Goal: Task Accomplishment & Management: Use online tool/utility

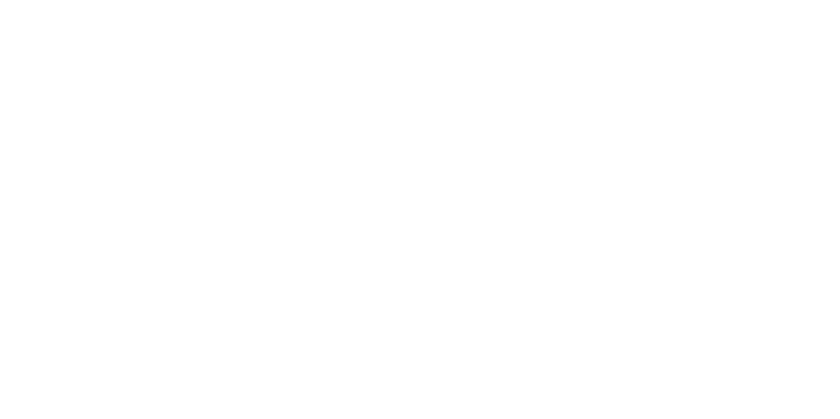
drag, startPoint x: 290, startPoint y: 96, endPoint x: 261, endPoint y: 96, distance: 29.0
click at [261, 96] on div at bounding box center [420, 209] width 840 height 419
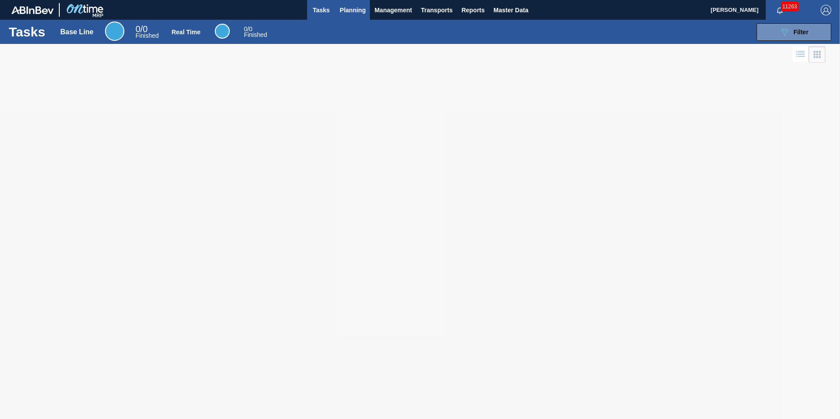
click at [351, 7] on span "Planning" at bounding box center [353, 10] width 26 height 11
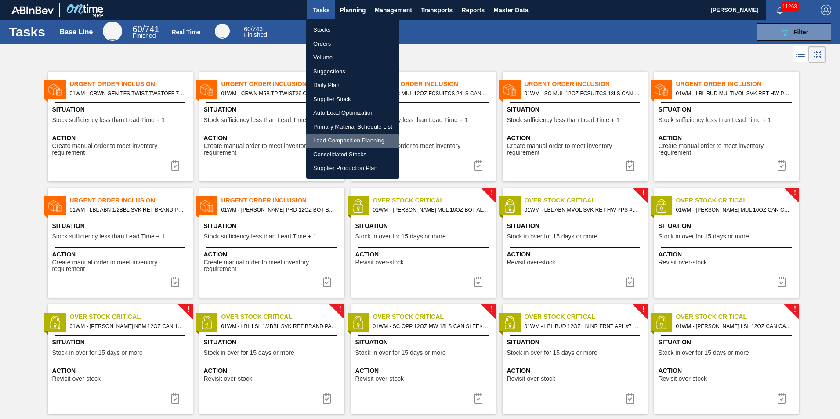
click at [345, 138] on li "Load Composition Planning" at bounding box center [352, 141] width 93 height 14
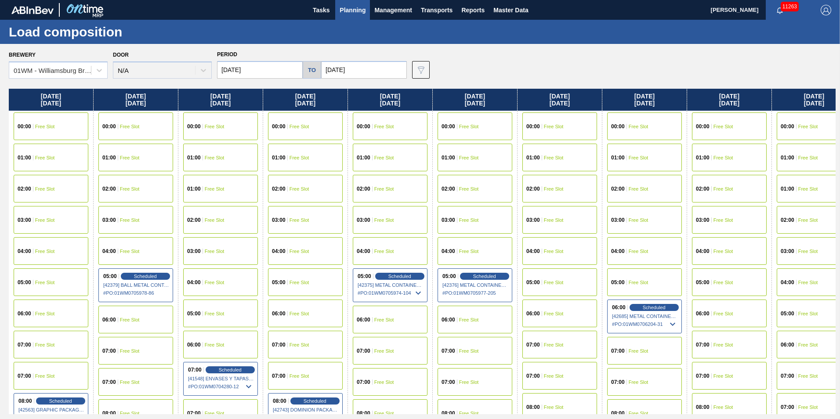
click at [360, 11] on span "Planning" at bounding box center [353, 10] width 26 height 11
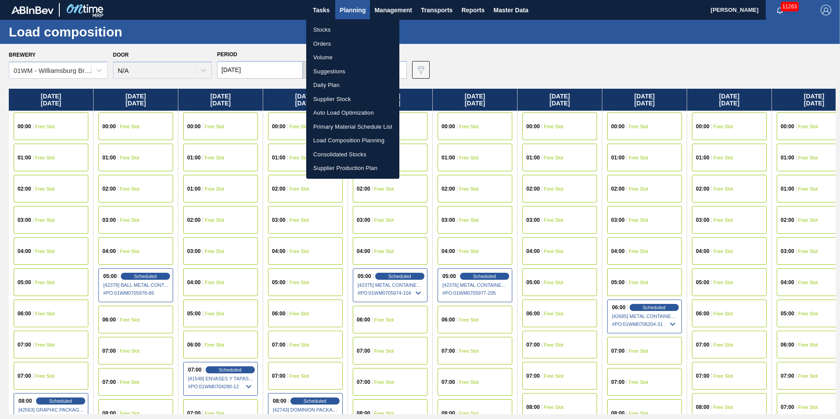
click at [329, 31] on li "Stocks" at bounding box center [352, 30] width 93 height 14
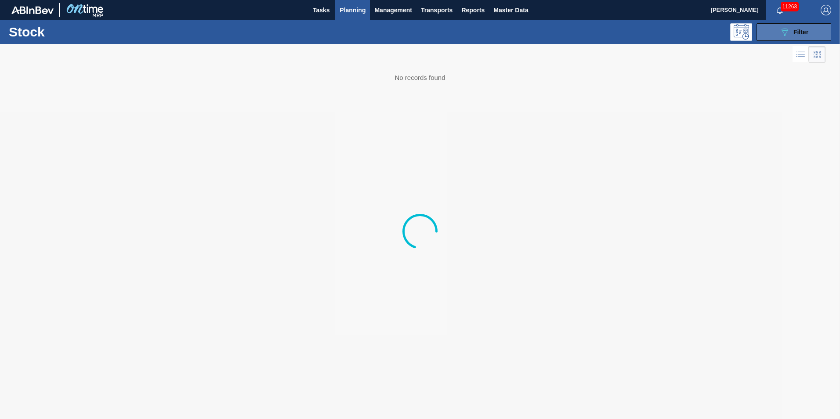
click at [781, 27] on icon "089F7B8B-B2A5-4AFE-B5C0-19BA573D28AC" at bounding box center [784, 32] width 11 height 11
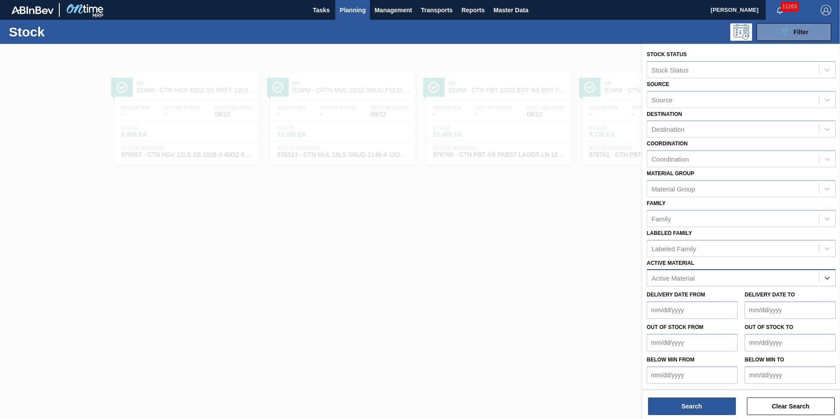
click at [743, 276] on div "Active Material" at bounding box center [733, 278] width 172 height 13
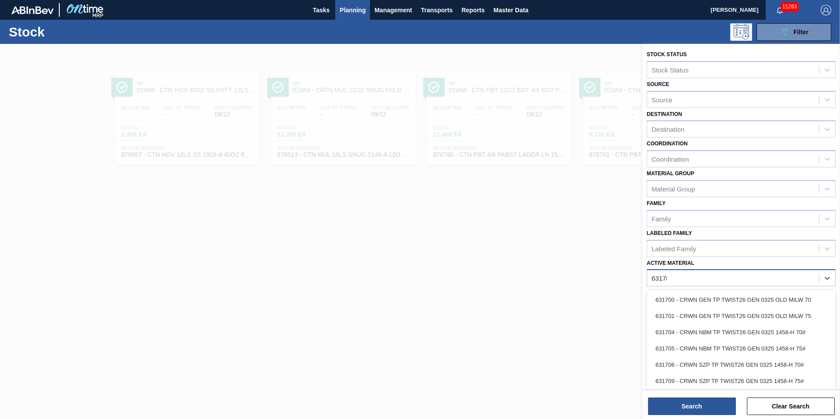
type Material "631706"
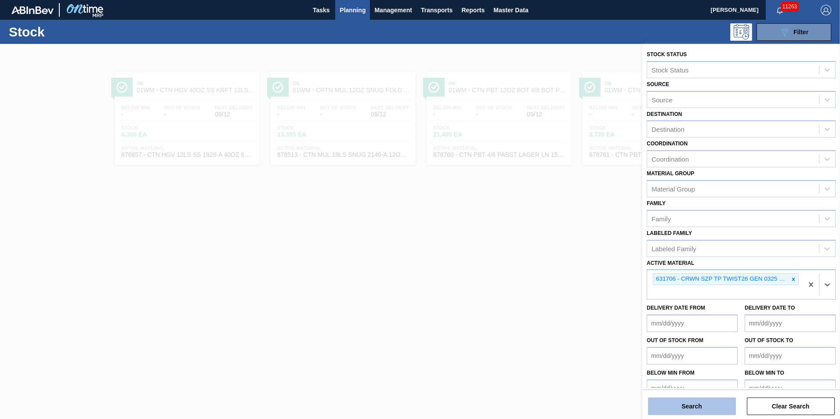
click at [698, 403] on button "Search" at bounding box center [692, 407] width 88 height 18
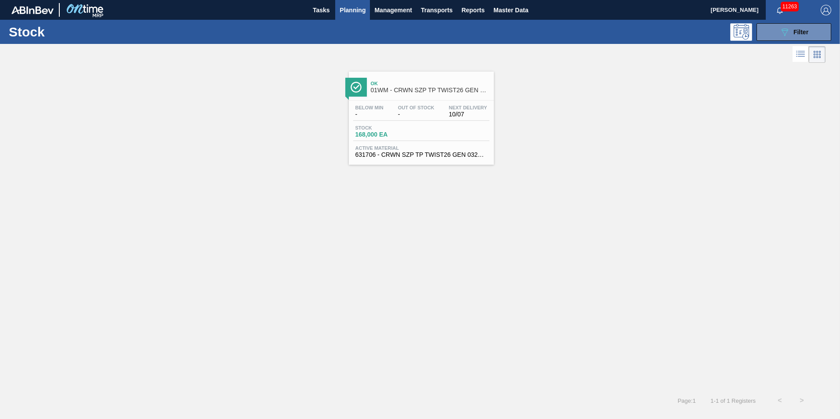
click at [412, 124] on div "Below Min - Out Of Stock - Next Delivery 10/07 Stock 168,000 EA Active Material…" at bounding box center [421, 131] width 145 height 60
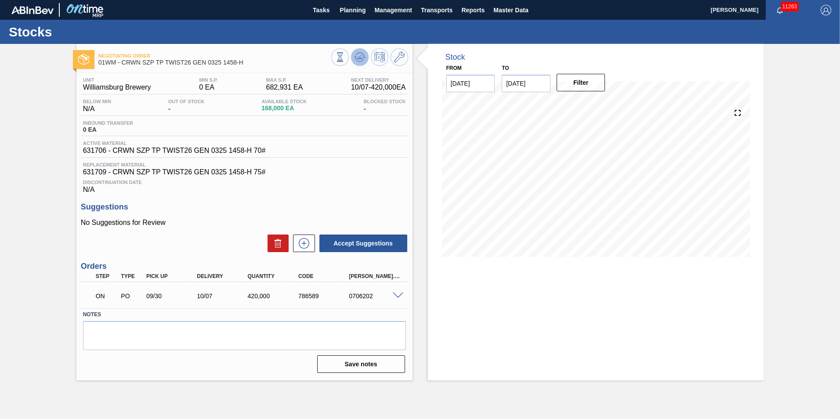
click at [365, 61] on button at bounding box center [360, 57] width 18 height 18
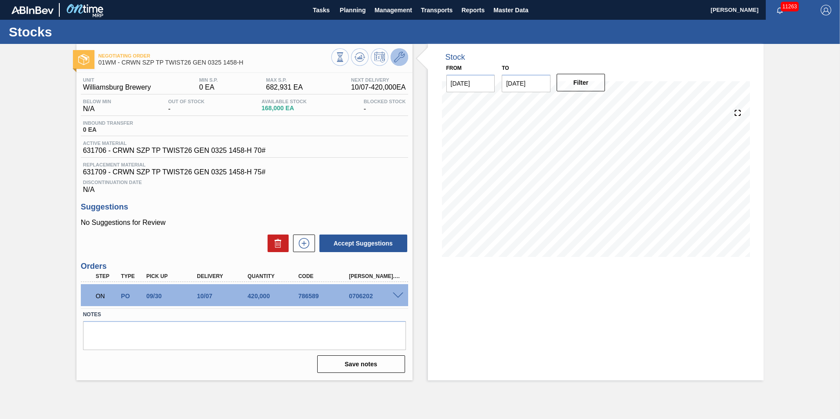
click at [395, 58] on icon at bounding box center [399, 57] width 11 height 11
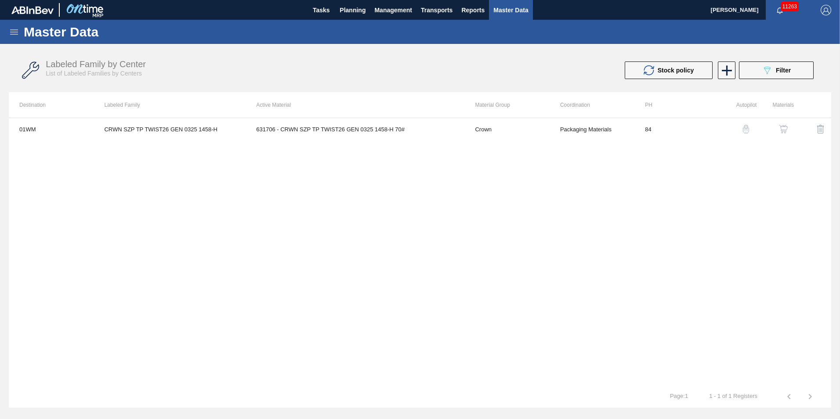
click at [748, 133] on img "button" at bounding box center [745, 129] width 9 height 9
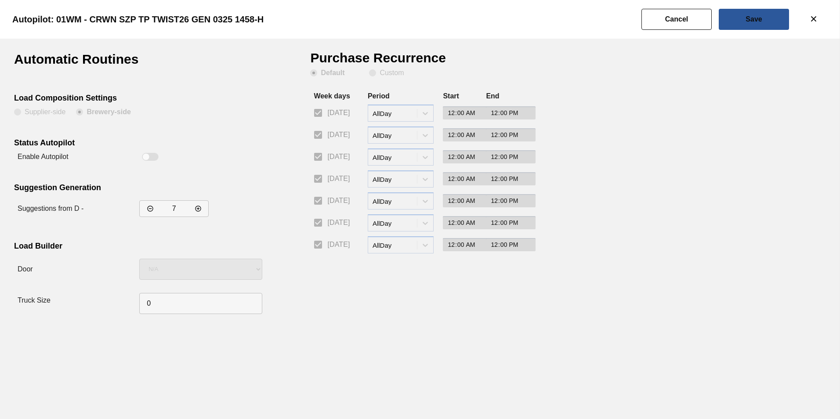
click at [668, 4] on div "Autopilot: 01WM - CRWN SZP TP TWIST26 GEN 0325 1458-H" at bounding box center [418, 19] width 840 height 39
click at [668, 14] on button "Cancel" at bounding box center [676, 19] width 70 height 21
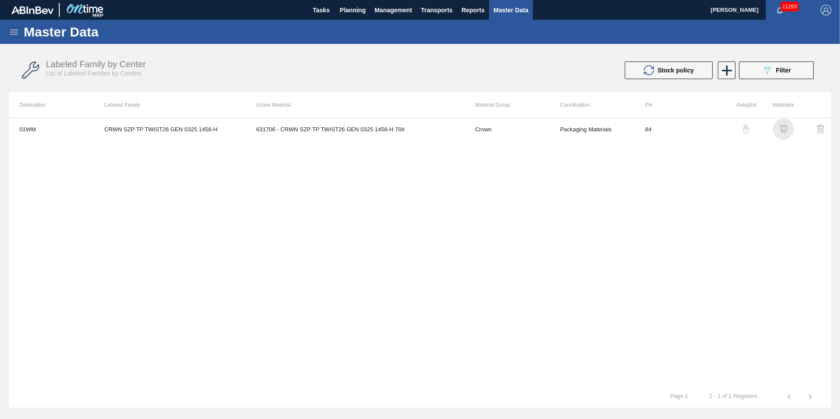
click at [783, 129] on img "button" at bounding box center [783, 129] width 9 height 9
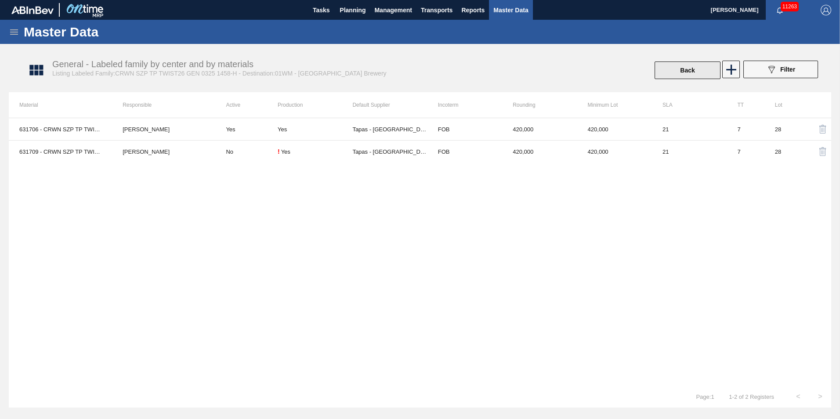
click at [698, 71] on button "Back" at bounding box center [687, 70] width 66 height 18
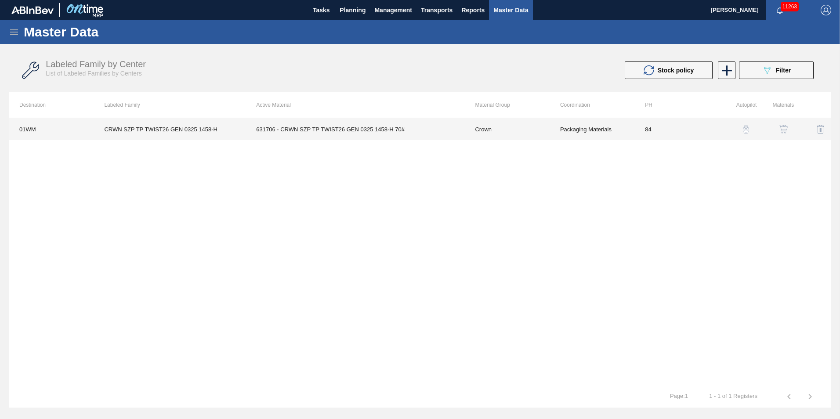
click at [137, 132] on td "CRWN SZP TP TWIST26 GEN 0325 1458-H" at bounding box center [170, 129] width 152 height 22
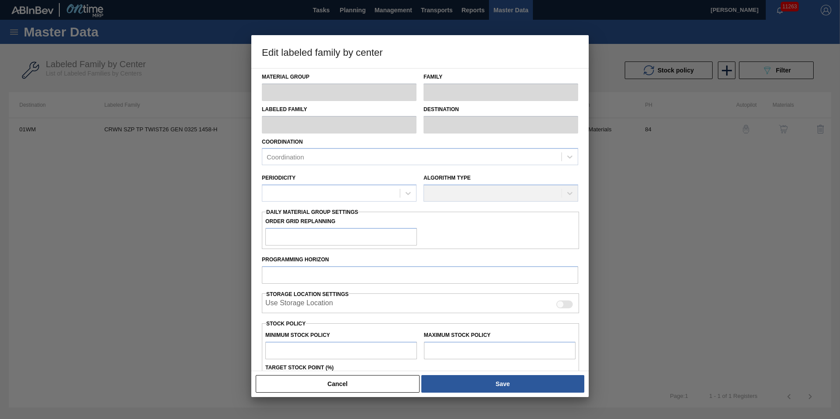
scroll to position [88, 0]
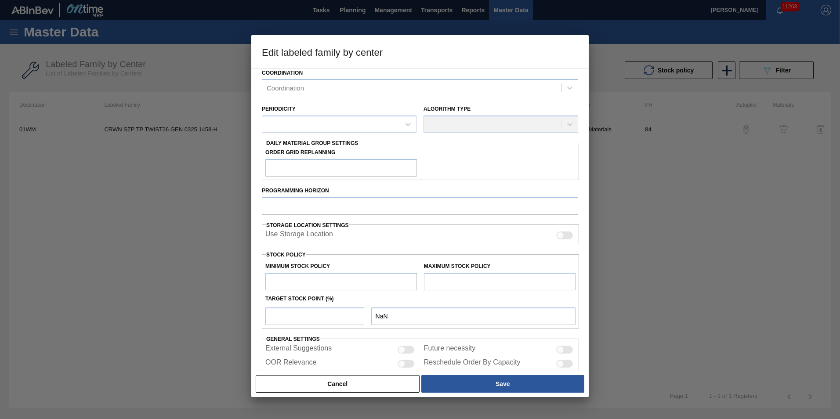
type input "Crown"
type input "Crowns"
type input "CRWN SZP TP TWIST26 GEN 0325 1458-H"
type input "01WM - Williamsburg Brewery"
type input "84"
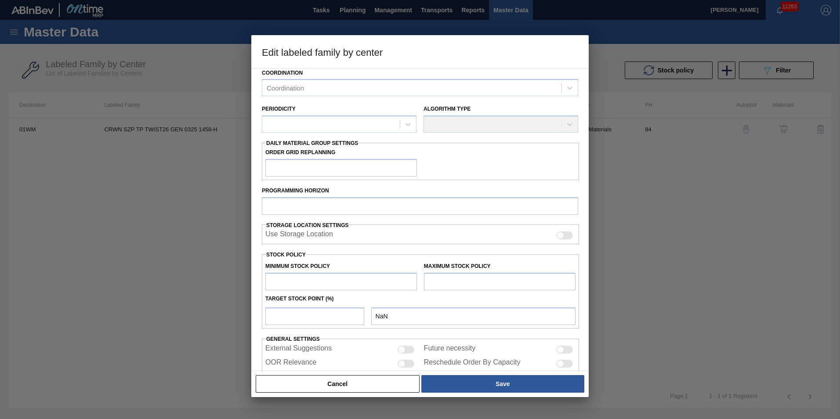
type input "0"
type input "682,931"
type input "2"
type input "13,659"
checkbox input "true"
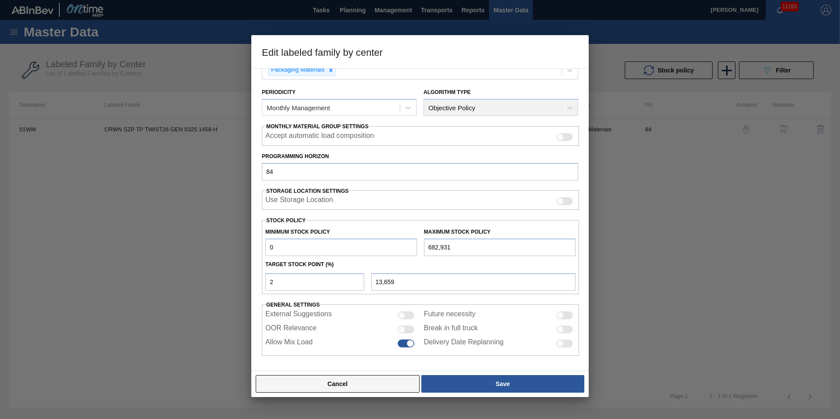
click at [399, 384] on button "Cancel" at bounding box center [338, 384] width 164 height 18
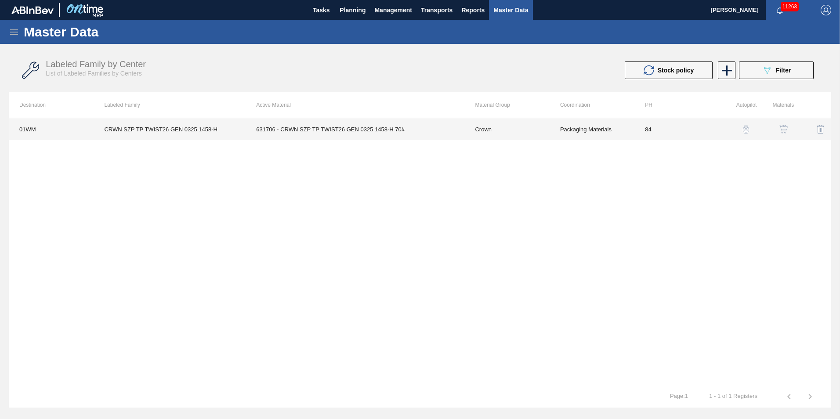
click at [326, 132] on td "631706 - CRWN SZP TP TWIST26 GEN 0325 1458-H 70#" at bounding box center [355, 129] width 219 height 22
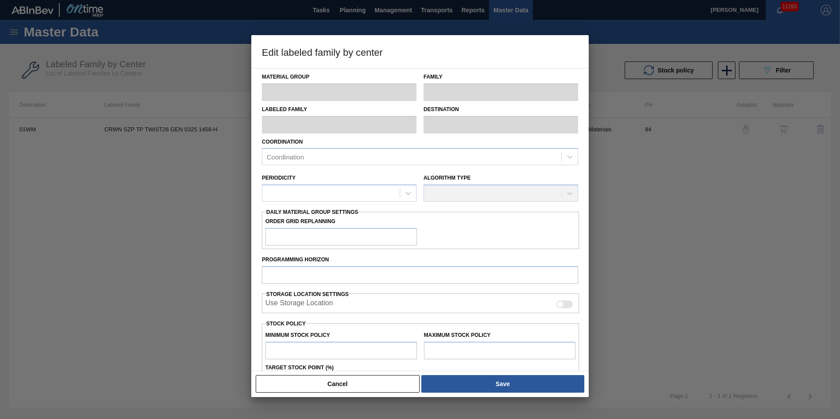
type input "Crown"
type input "Crowns"
type input "CRWN SZP TP TWIST26 GEN 0325 1458-H"
type input "01WM - Williamsburg Brewery"
type input "84"
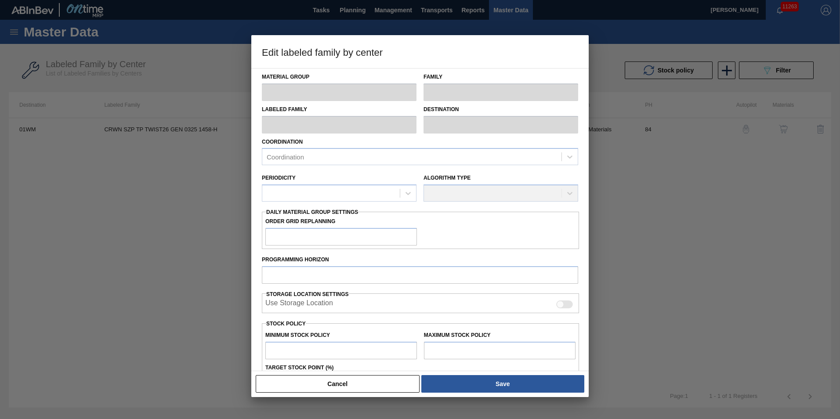
type input "0"
type input "682,931"
type input "2"
type input "13,659"
checkbox input "true"
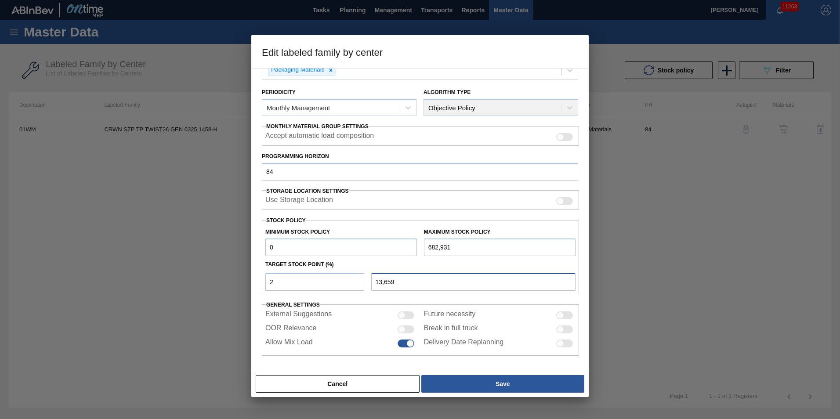
drag, startPoint x: 374, startPoint y: 286, endPoint x: 365, endPoint y: 286, distance: 9.2
click at [366, 286] on div "2 13,659" at bounding box center [420, 281] width 317 height 20
drag, startPoint x: 322, startPoint y: 285, endPoint x: 116, endPoint y: 284, distance: 206.5
click at [122, 285] on div "Edit labeled family by center Material Group Crown Family Crowns Labeled Family…" at bounding box center [420, 209] width 840 height 419
type input "5"
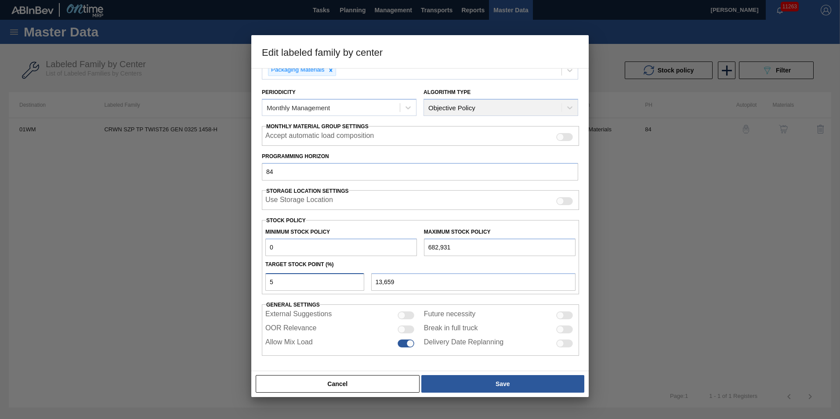
type input "34,147"
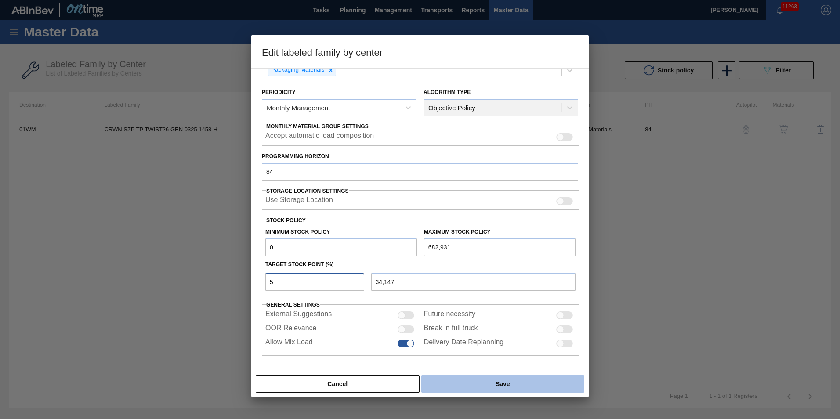
type input "5"
click at [514, 378] on button "Save" at bounding box center [502, 384] width 163 height 18
click at [510, 379] on button "Save" at bounding box center [502, 384] width 163 height 18
click at [485, 387] on button "Save" at bounding box center [502, 384] width 163 height 18
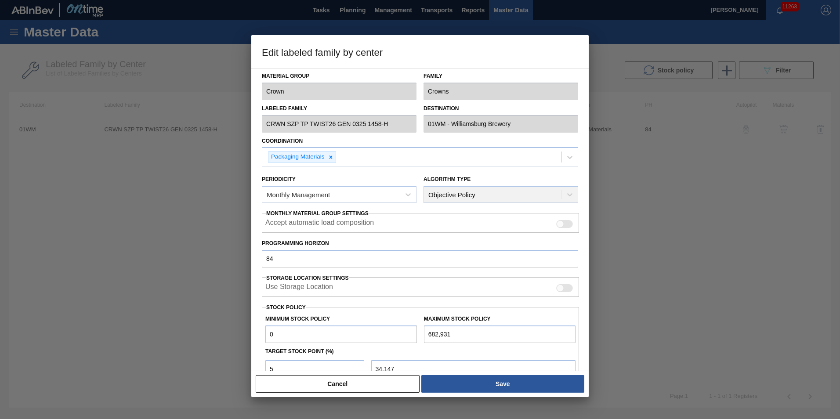
scroll to position [0, 0]
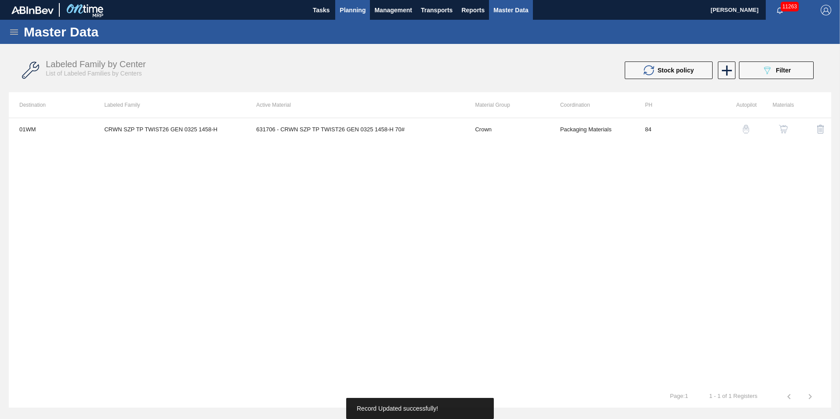
click at [347, 12] on span "Planning" at bounding box center [353, 10] width 26 height 11
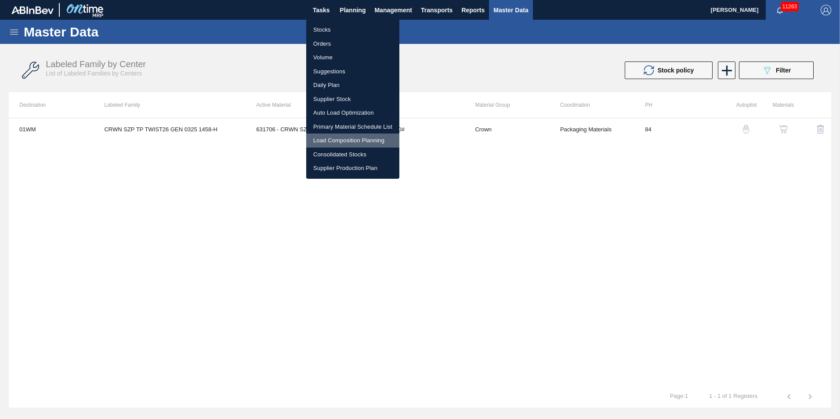
click at [344, 141] on li "Load Composition Planning" at bounding box center [352, 141] width 93 height 14
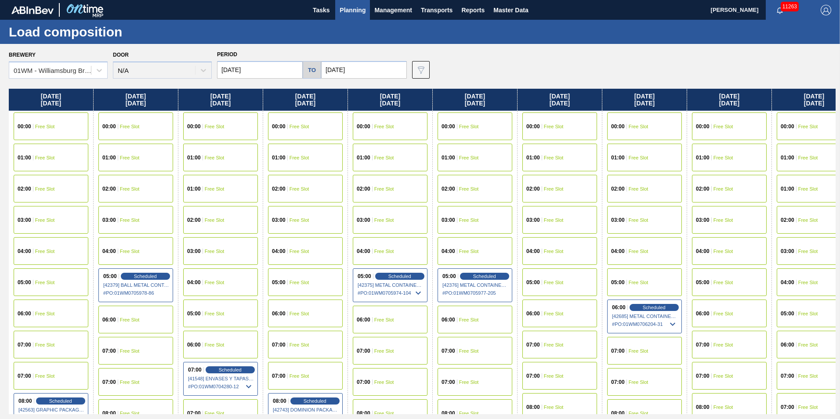
click at [353, 17] on button "Planning" at bounding box center [352, 10] width 35 height 20
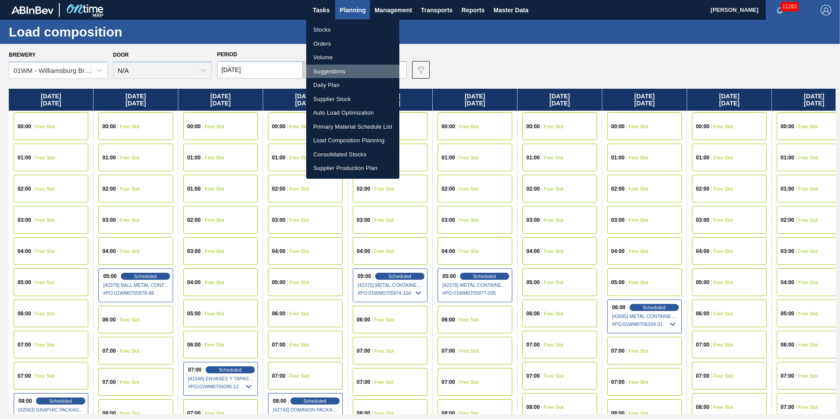
click at [352, 75] on li "Suggestions" at bounding box center [352, 72] width 93 height 14
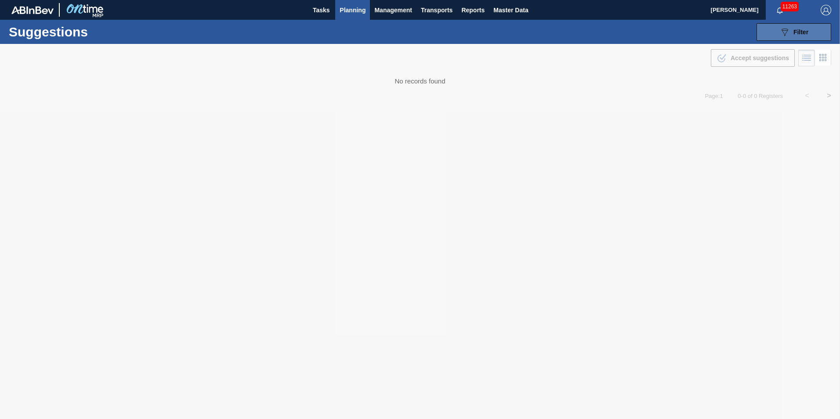
click at [791, 28] on div "089F7B8B-B2A5-4AFE-B5C0-19BA573D28AC Filter" at bounding box center [793, 32] width 29 height 11
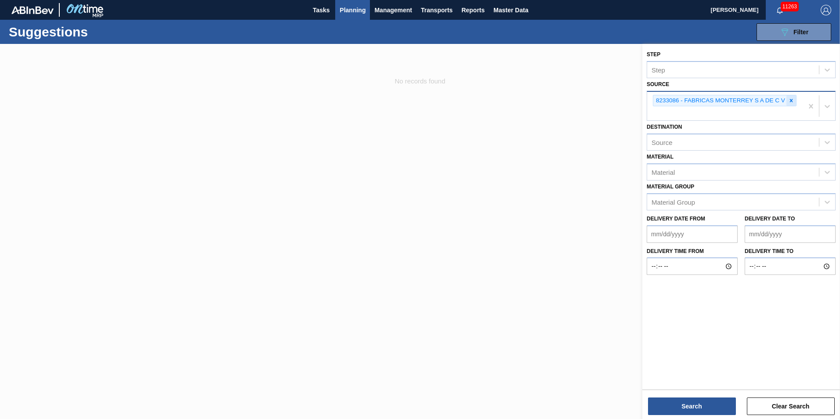
click at [793, 102] on icon at bounding box center [791, 101] width 6 height 6
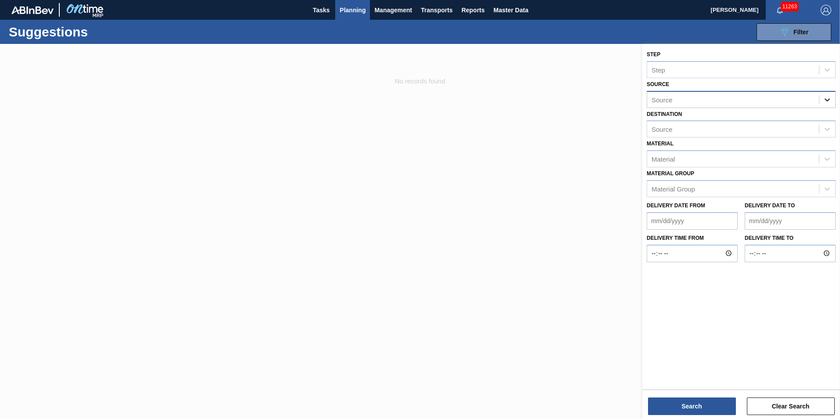
click at [830, 99] on icon at bounding box center [827, 99] width 9 height 9
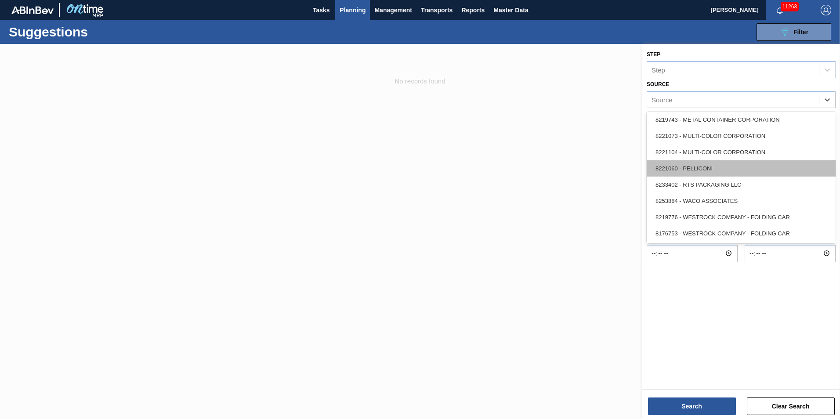
scroll to position [392, 0]
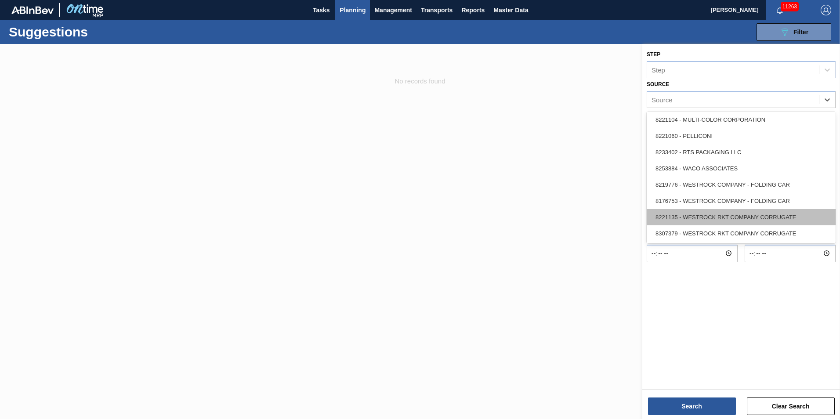
click at [734, 211] on div "8221135 - WESTROCK RKT COMPANY CORRUGATE" at bounding box center [741, 217] width 189 height 16
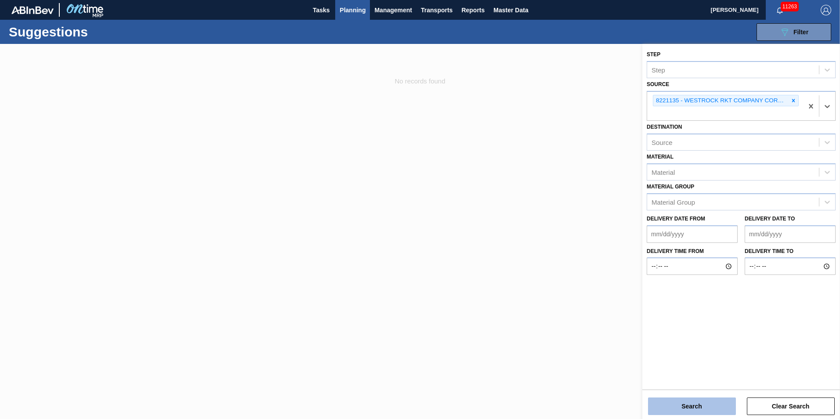
click at [705, 399] on button "Search" at bounding box center [692, 407] width 88 height 18
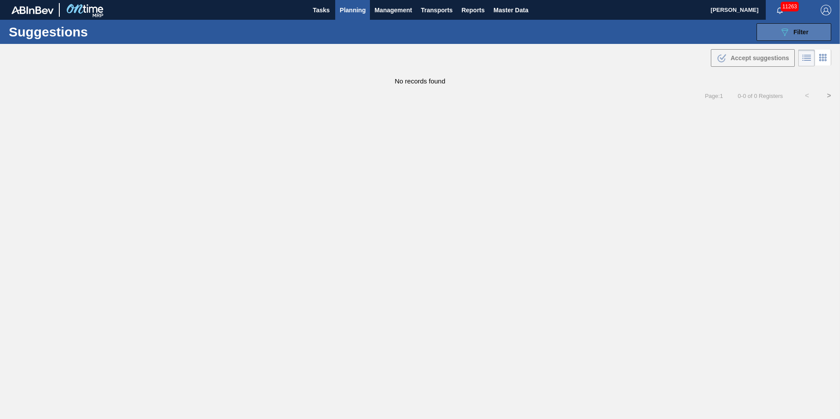
click at [788, 38] on button "089F7B8B-B2A5-4AFE-B5C0-19BA573D28AC Filter" at bounding box center [793, 32] width 75 height 18
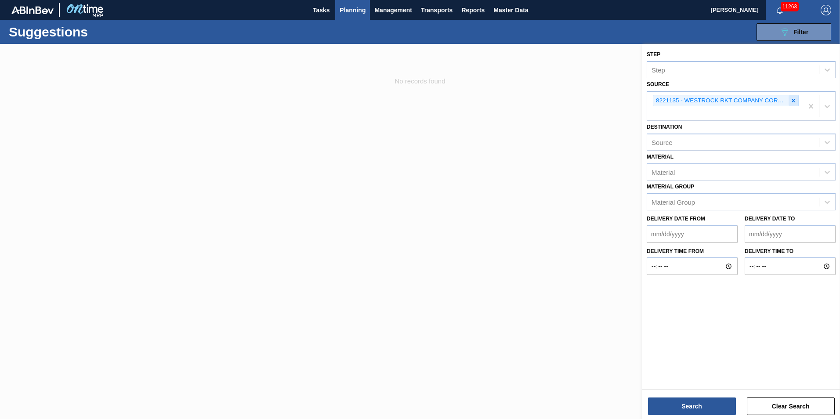
click at [792, 98] on icon at bounding box center [793, 101] width 6 height 6
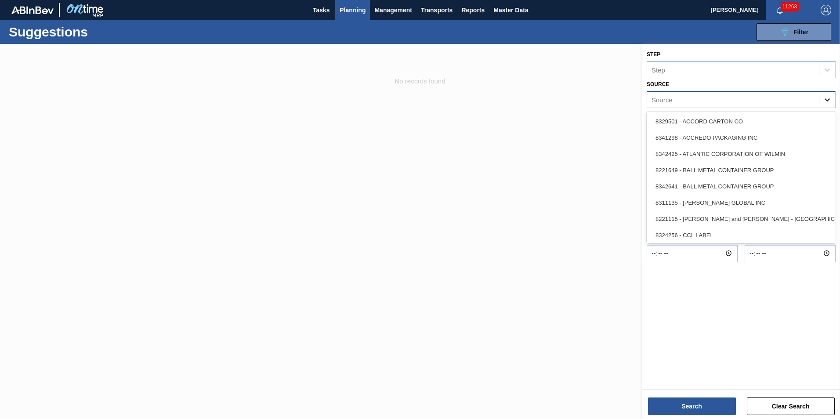
click at [822, 102] on div at bounding box center [827, 100] width 16 height 16
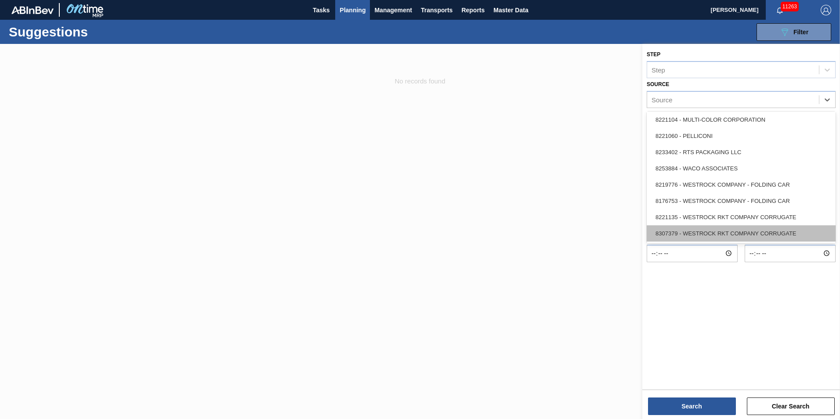
click at [743, 236] on div "8307379 - WESTROCK RKT COMPANY CORRUGATE" at bounding box center [741, 233] width 189 height 16
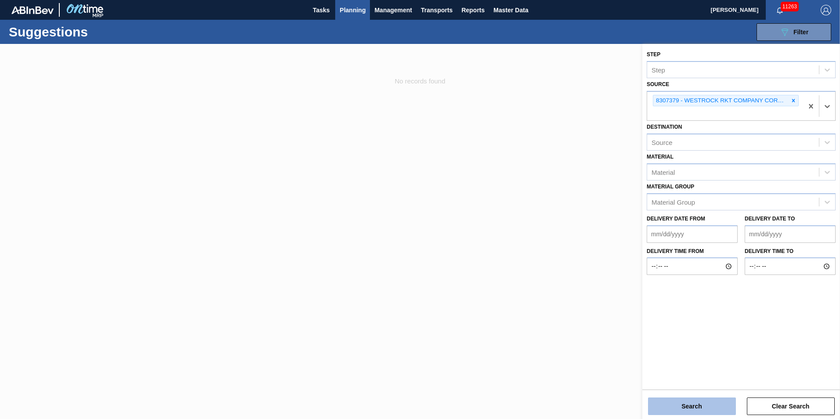
click at [701, 398] on button "Search" at bounding box center [692, 407] width 88 height 18
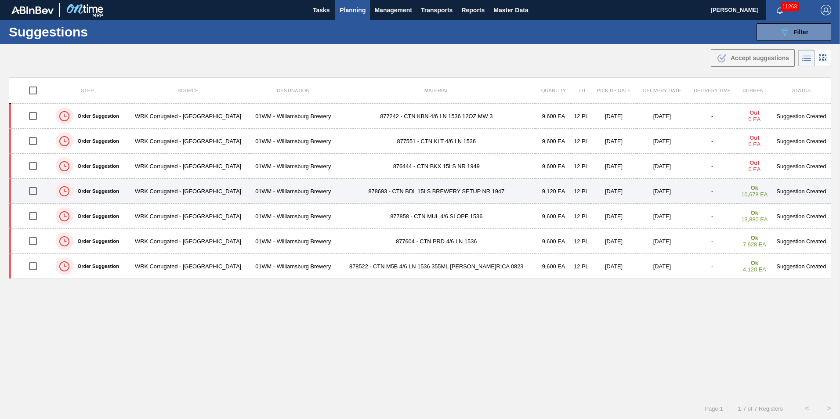
click at [36, 192] on input "checkbox" at bounding box center [33, 191] width 18 height 18
checkbox input "true"
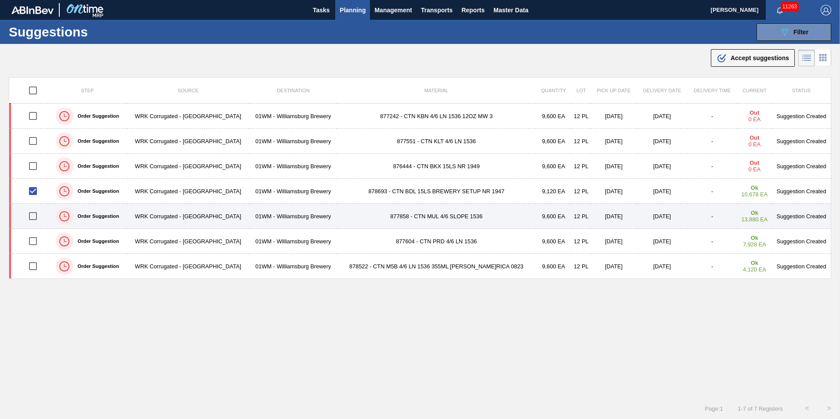
click at [33, 210] on input "checkbox" at bounding box center [33, 216] width 18 height 18
checkbox input "true"
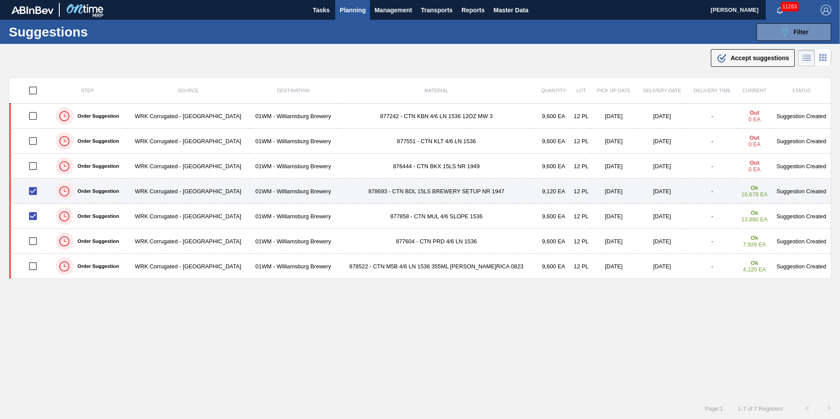
click at [409, 192] on td "878693 - CTN BDL 15LS BREWERY SETUP NR 1947" at bounding box center [436, 191] width 199 height 25
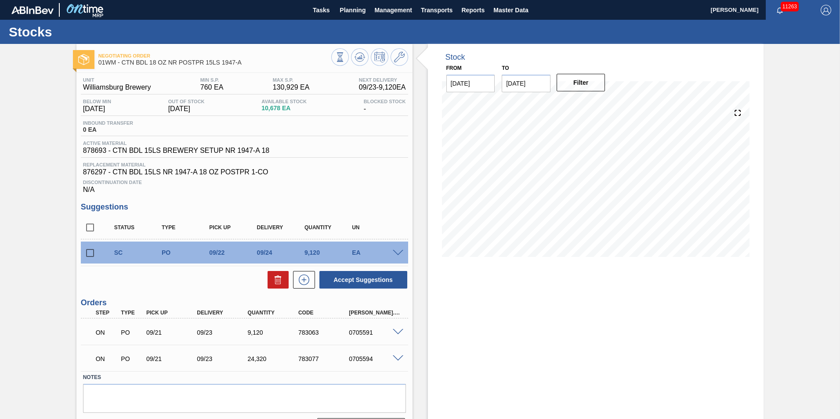
click at [91, 253] on input "checkbox" at bounding box center [90, 253] width 18 height 18
click at [373, 278] on button "Accept Suggestions" at bounding box center [363, 280] width 88 height 18
checkbox input "false"
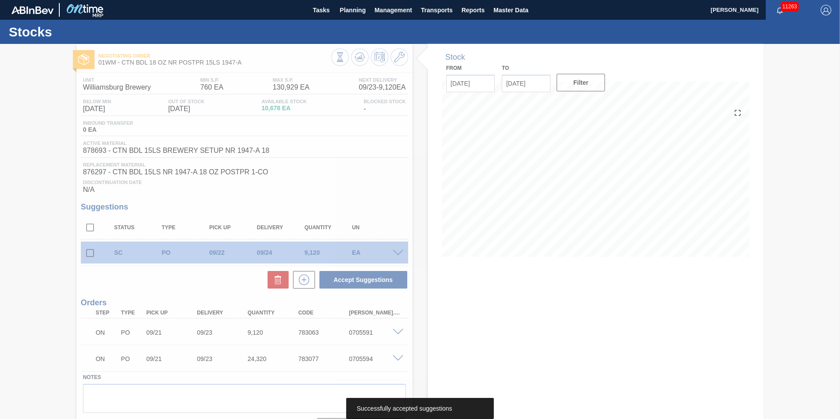
click at [660, 203] on div at bounding box center [420, 231] width 840 height 375
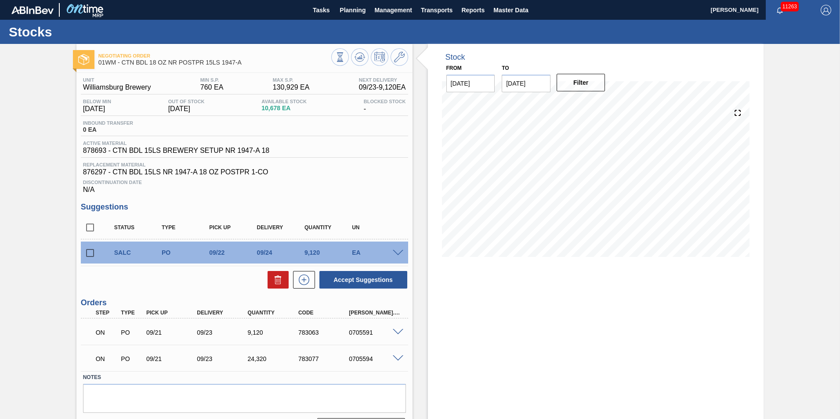
click at [522, 84] on input "[DATE]" at bounding box center [526, 84] width 49 height 18
click at [553, 191] on div "1" at bounding box center [555, 190] width 12 height 12
type input "[DATE]"
click at [579, 86] on button "Filter" at bounding box center [581, 83] width 49 height 18
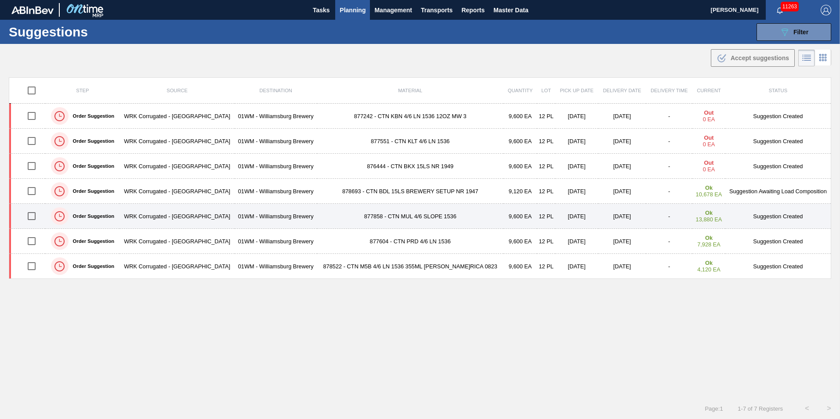
click at [31, 217] on input "checkbox" at bounding box center [31, 216] width 18 height 18
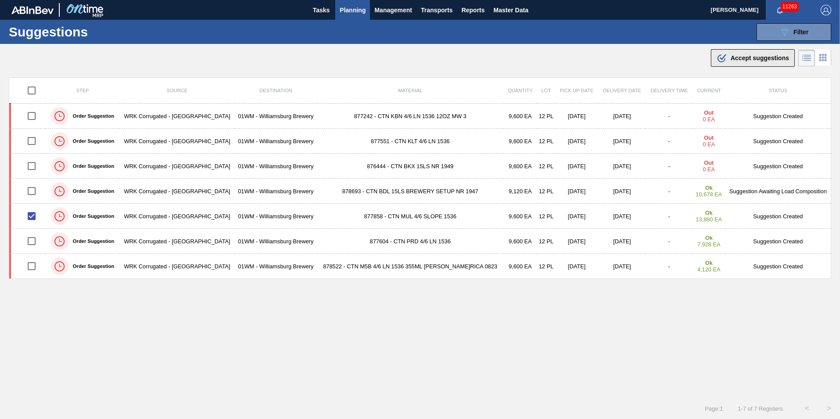
click at [740, 56] on span "Accept suggestions" at bounding box center [759, 57] width 58 height 7
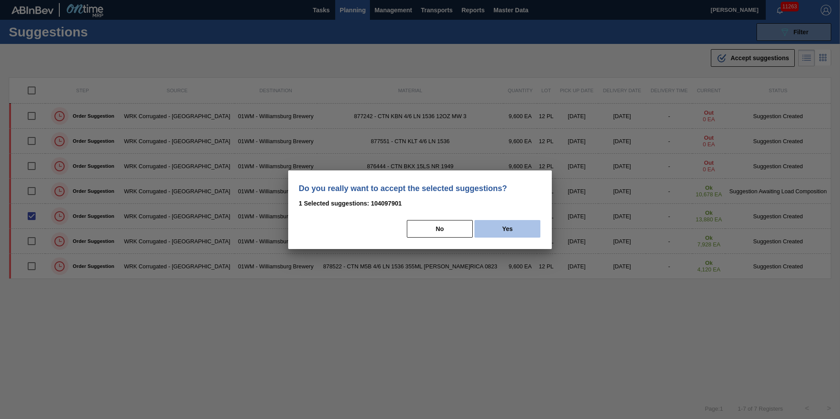
click at [507, 228] on button "Yes" at bounding box center [507, 229] width 66 height 18
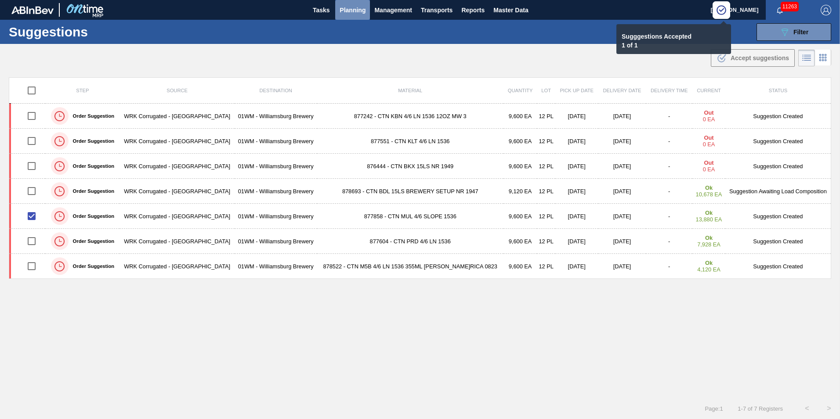
click at [344, 7] on span "Planning" at bounding box center [353, 10] width 26 height 11
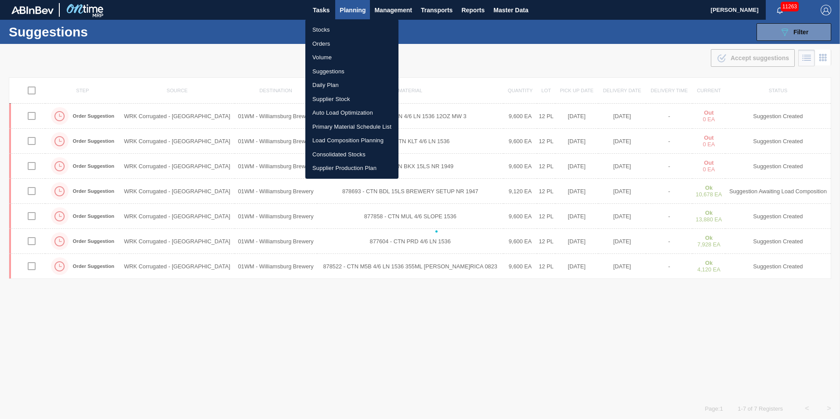
checkbox input "false"
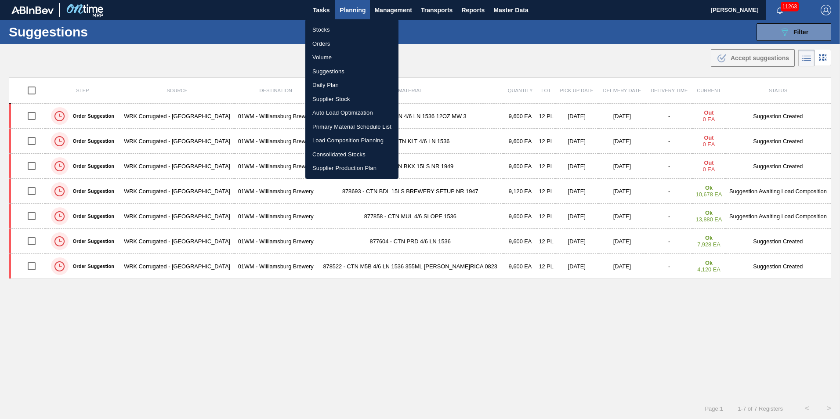
click at [347, 141] on li "Load Composition Planning" at bounding box center [351, 141] width 93 height 14
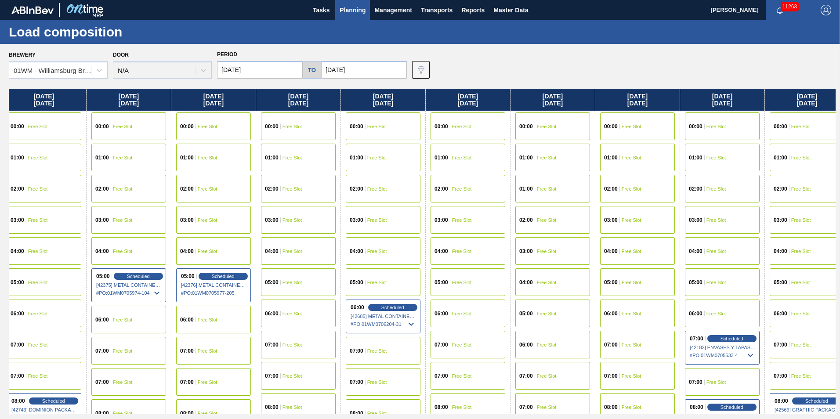
scroll to position [0, 360]
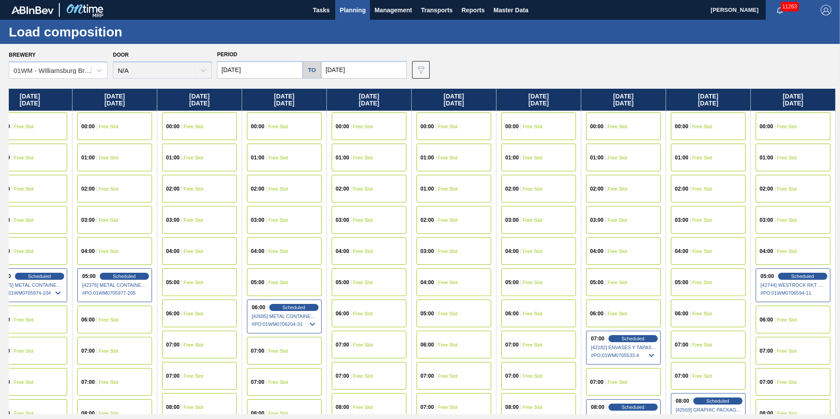
drag, startPoint x: 770, startPoint y: 94, endPoint x: 82, endPoint y: 94, distance: 688.8
click at [82, 94] on div "[DATE] 00:00 Free Slot 01:00 Free Slot 02:00 Free Slot 03:00 Free Slot 04:00 Fr…" at bounding box center [422, 251] width 827 height 325
drag, startPoint x: 788, startPoint y: 98, endPoint x: 553, endPoint y: 100, distance: 235.0
click at [553, 100] on div "[DATE] 00:00 Free Slot 01:00 Free Slot 02:00 Free Slot 03:00 Free Slot 04:00 Fr…" at bounding box center [422, 251] width 827 height 325
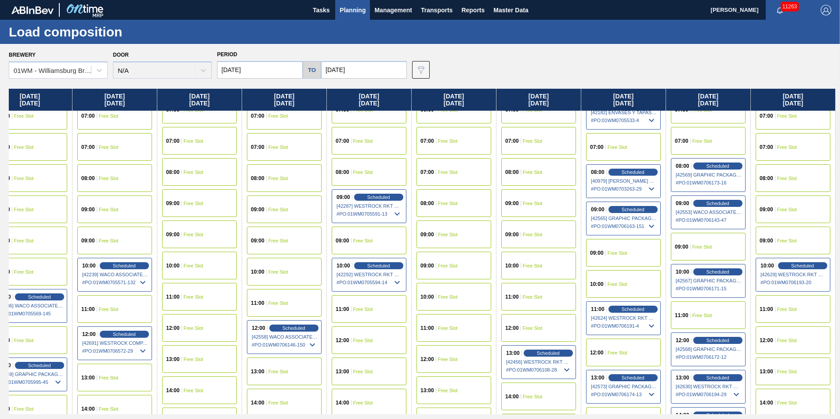
scroll to position [351, 360]
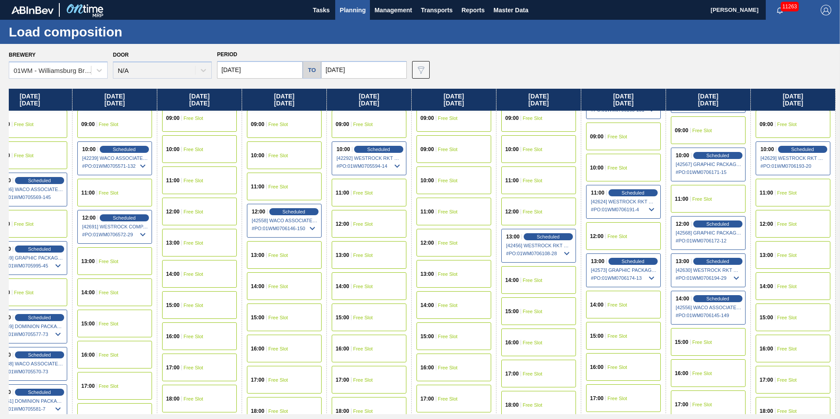
click at [635, 196] on div "11:00 Scheduled [42624] WESTROCK RKT COMPANY CORRUGATE - 0008307379 # PO : 01WM…" at bounding box center [623, 202] width 75 height 34
click at [634, 192] on span "Scheduled" at bounding box center [632, 193] width 25 height 6
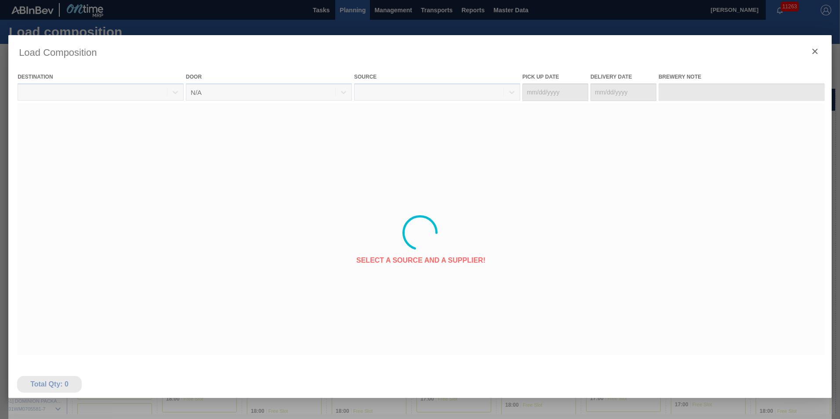
type Date "[DATE]"
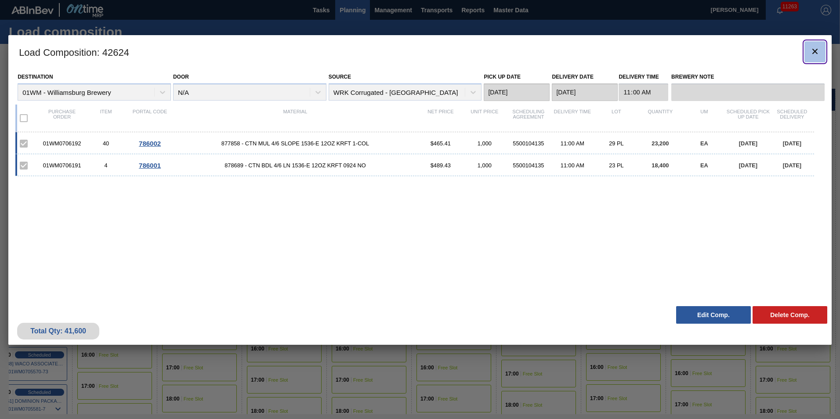
click at [814, 47] on icon "botão de ícone" at bounding box center [815, 51] width 11 height 11
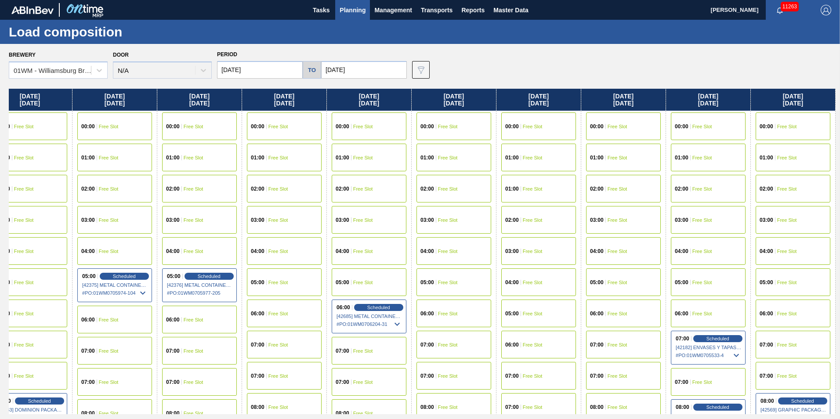
scroll to position [0, 360]
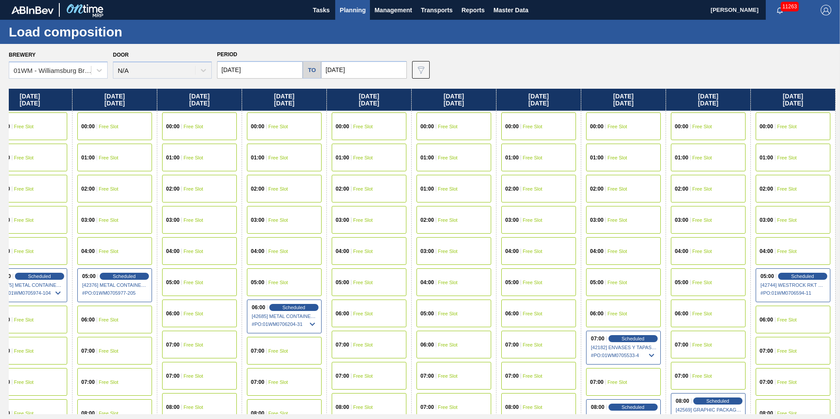
drag, startPoint x: 778, startPoint y: 97, endPoint x: -17, endPoint y: 111, distance: 794.7
click at [0, 0] on html "Tasks Planning Management Transports Reports Master Data [PERSON_NAME] 11263 Ma…" at bounding box center [420, 0] width 840 height 0
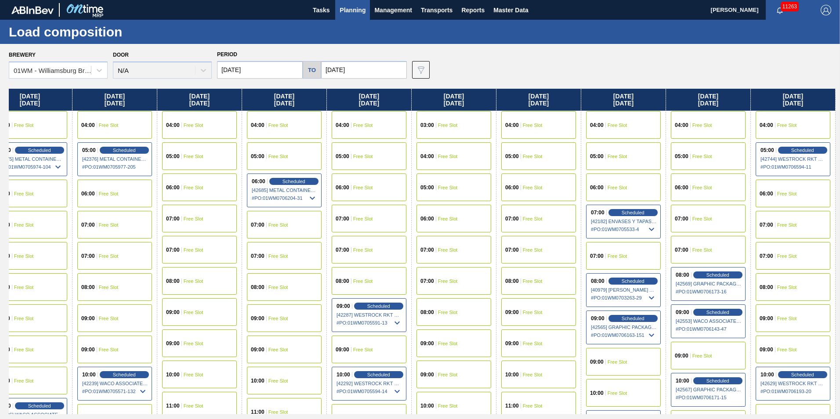
scroll to position [44, 360]
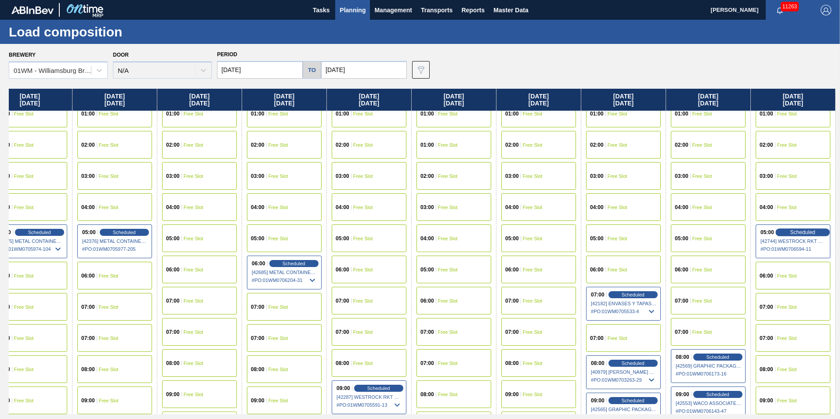
click at [798, 232] on span "Scheduled" at bounding box center [802, 232] width 25 height 6
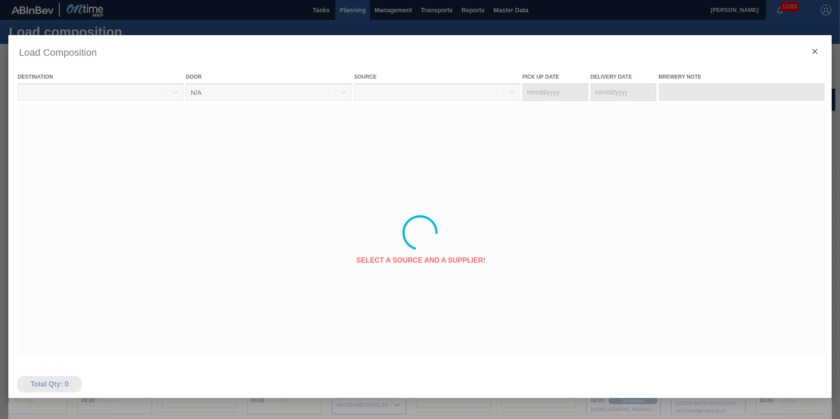
type Date "[DATE]"
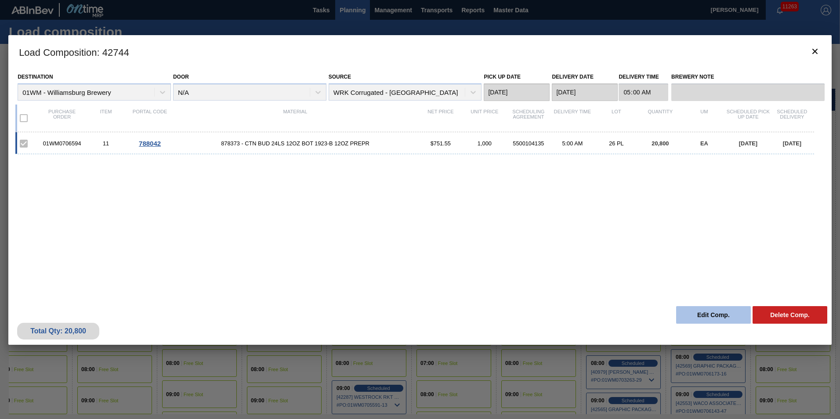
click at [712, 315] on button "Edit Comp." at bounding box center [713, 315] width 75 height 18
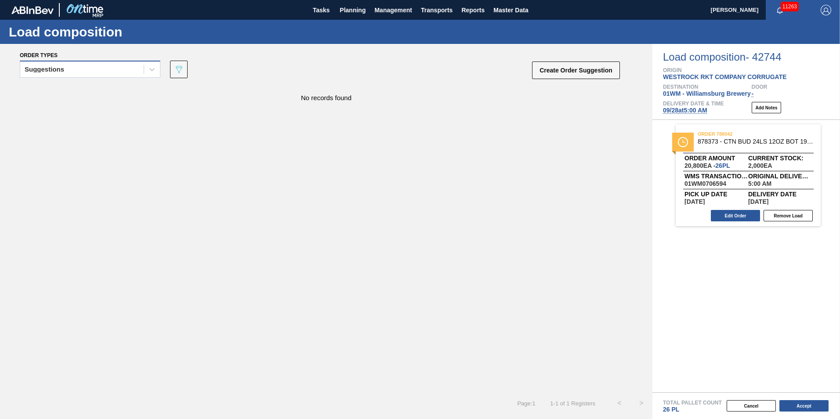
click at [40, 71] on div "Suggestions" at bounding box center [45, 69] width 40 height 6
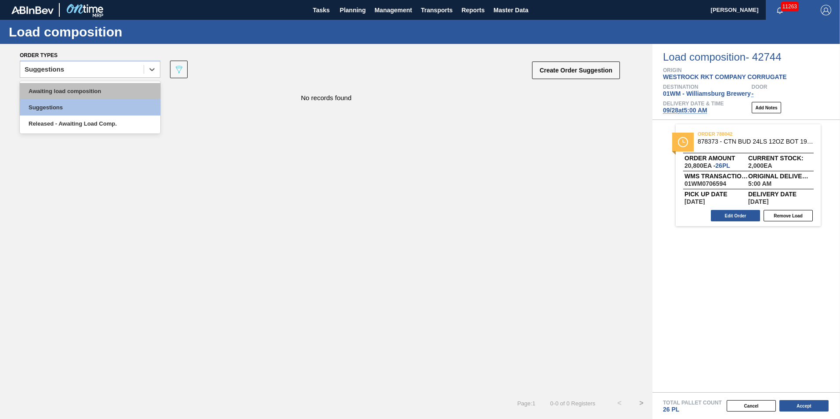
drag, startPoint x: 49, startPoint y: 81, endPoint x: 56, endPoint y: 94, distance: 14.9
click at [56, 94] on div "Awaiting load composition Suggestions Released - Awaiting Load Comp." at bounding box center [90, 107] width 141 height 52
click at [56, 94] on div "Awaiting load composition" at bounding box center [90, 91] width 141 height 16
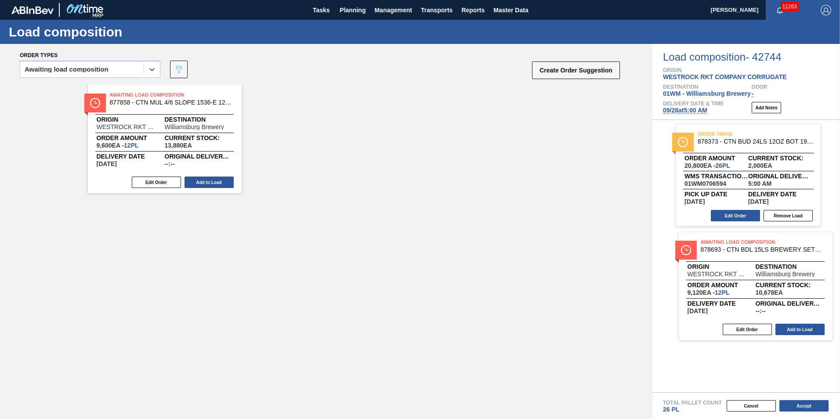
drag, startPoint x: 301, startPoint y: 129, endPoint x: 711, endPoint y: 259, distance: 429.5
click at [711, 259] on div "Order types option Awaiting load composition, selected. Select is focused ,type…" at bounding box center [420, 231] width 840 height 375
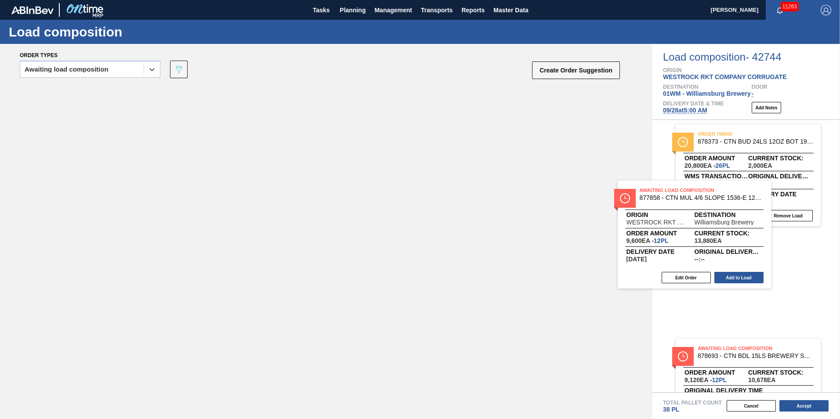
drag, startPoint x: 134, startPoint y: 130, endPoint x: 710, endPoint y: 234, distance: 586.0
click at [710, 234] on div "Order types option Awaiting load composition, selected. Select is focused ,type…" at bounding box center [420, 231] width 840 height 375
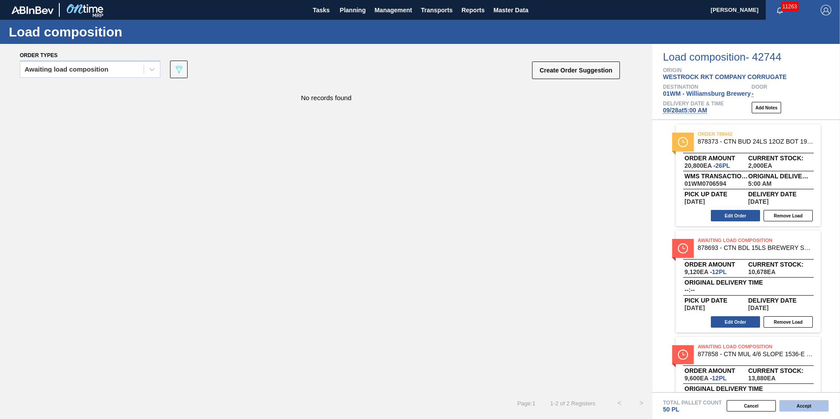
click at [809, 405] on button "Accept" at bounding box center [803, 405] width 49 height 11
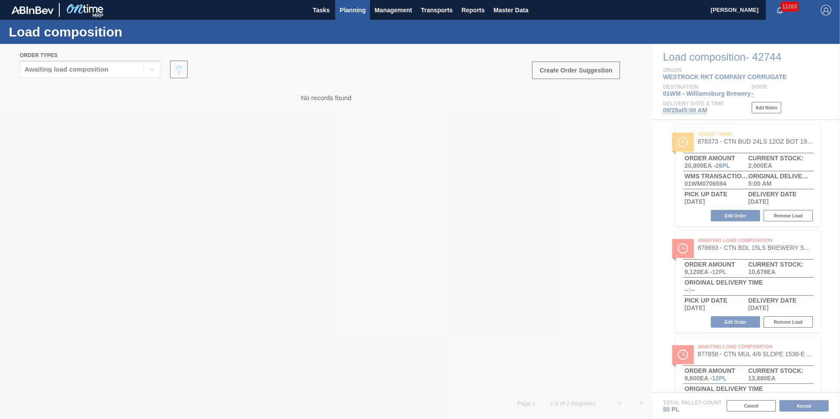
click at [350, 9] on span "Planning" at bounding box center [353, 10] width 26 height 11
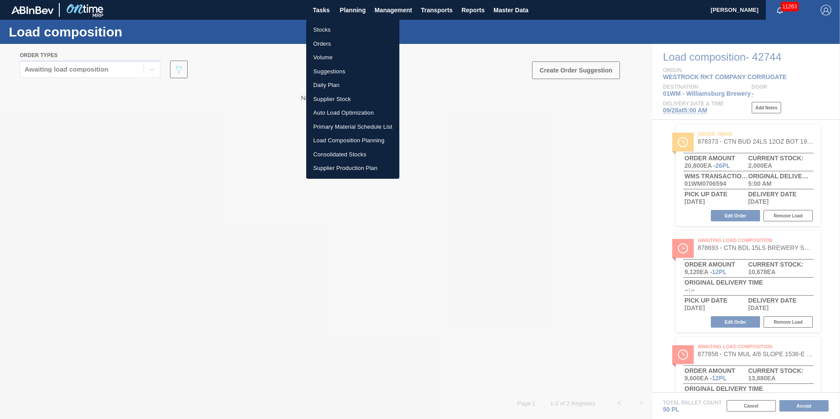
click at [329, 31] on li "Stocks" at bounding box center [352, 30] width 93 height 14
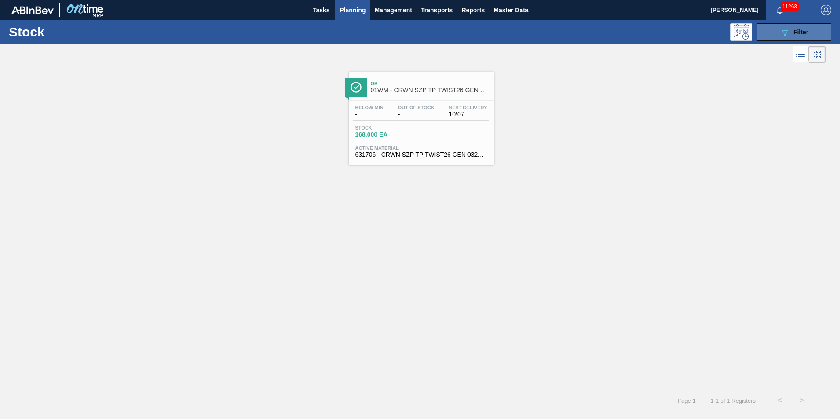
click at [814, 32] on button "089F7B8B-B2A5-4AFE-B5C0-19BA573D28AC Filter" at bounding box center [793, 32] width 75 height 18
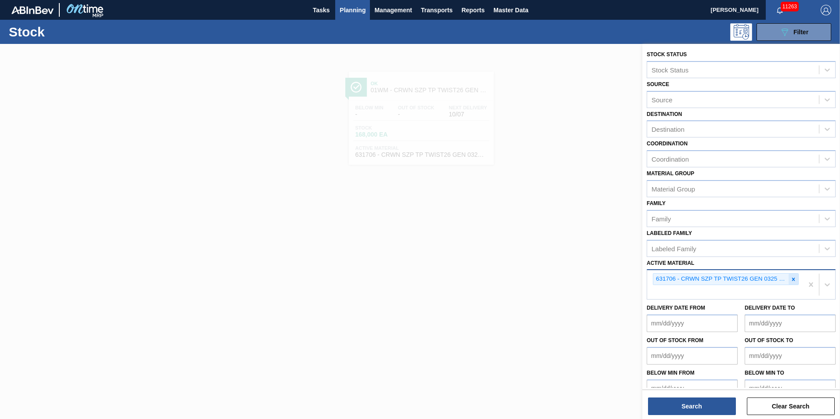
click at [792, 281] on icon at bounding box center [793, 279] width 6 height 6
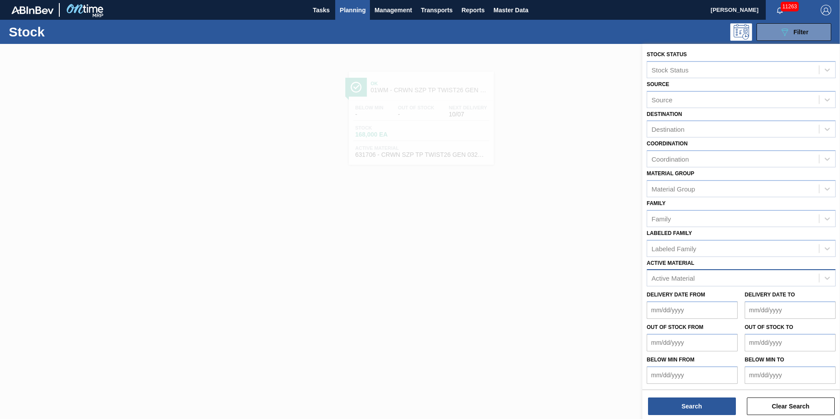
click at [703, 280] on div "Active Material" at bounding box center [733, 278] width 172 height 13
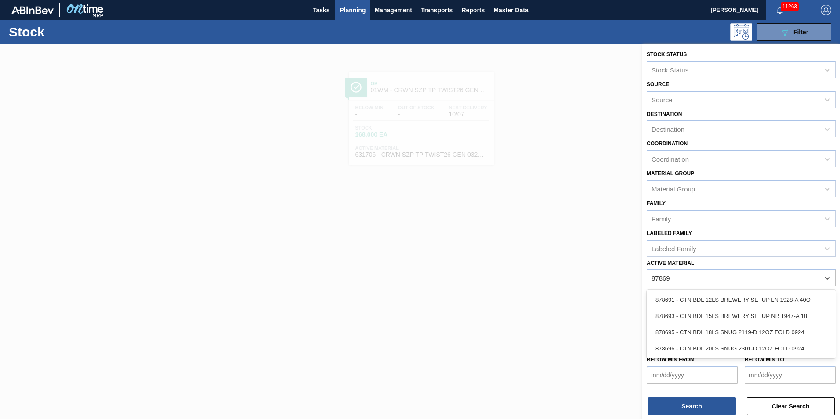
type Material "878693"
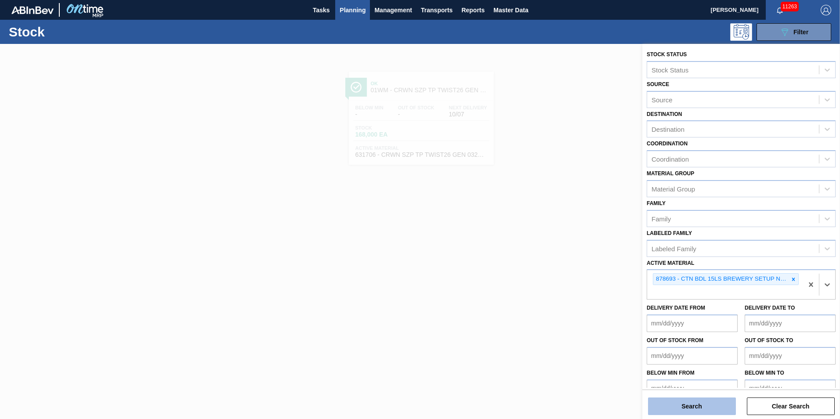
click at [715, 402] on button "Search" at bounding box center [692, 407] width 88 height 18
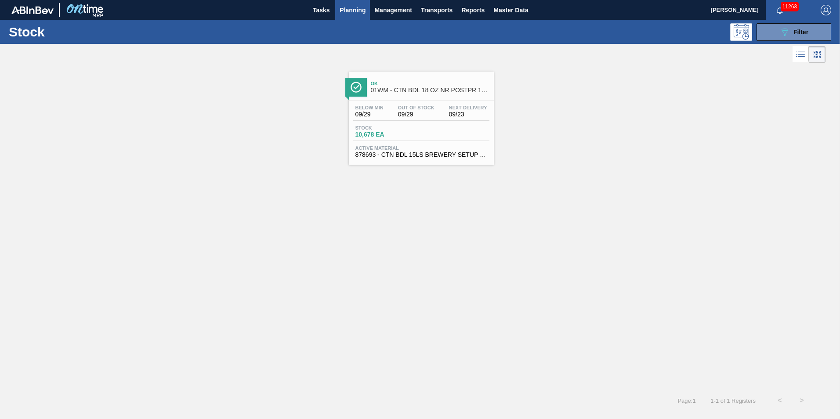
click at [410, 92] on span "01WM - CTN BDL 18 OZ NR POSTPR 15LS 1947-A" at bounding box center [430, 90] width 119 height 7
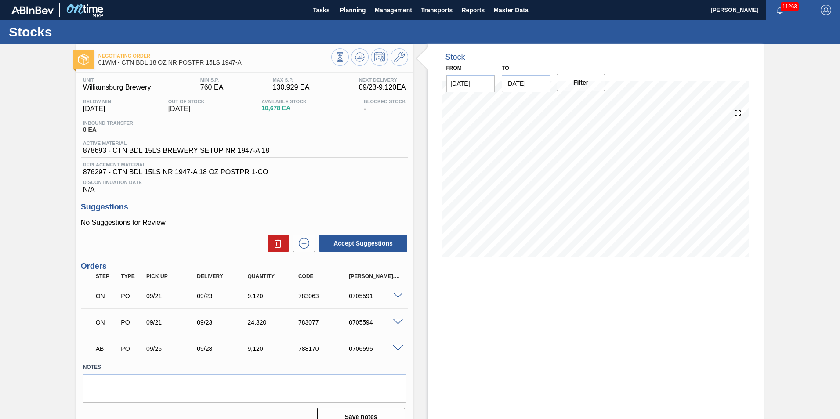
click at [349, 56] on div at bounding box center [369, 58] width 77 height 20
click at [355, 56] on icon at bounding box center [359, 57] width 11 height 11
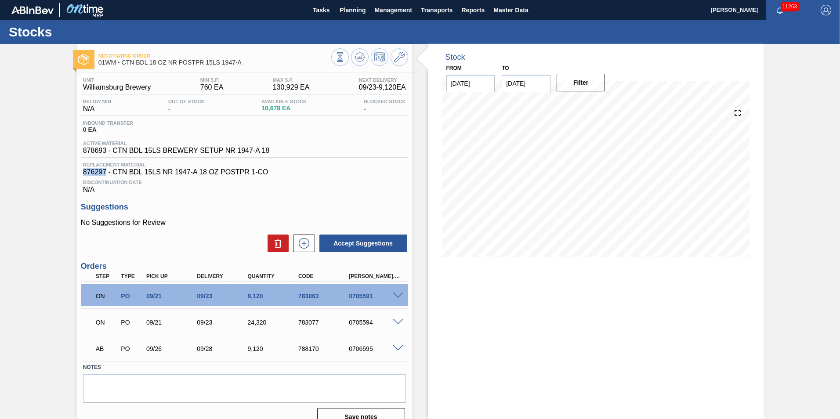
drag, startPoint x: 106, startPoint y: 170, endPoint x: 77, endPoint y: 171, distance: 29.5
click at [77, 171] on div "Unit Williamsburg Brewery MIN S.P. 760 EA MAX S.P. 130,929 EA Next Delivery 09/…" at bounding box center [244, 251] width 336 height 356
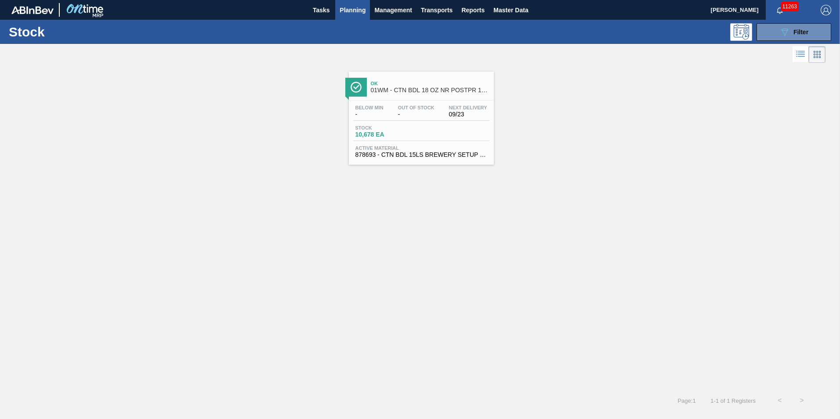
click at [405, 143] on div "Below Min - Out Of Stock - Next Delivery 09/23 Stock 10,678 EA Active Material …" at bounding box center [421, 131] width 145 height 60
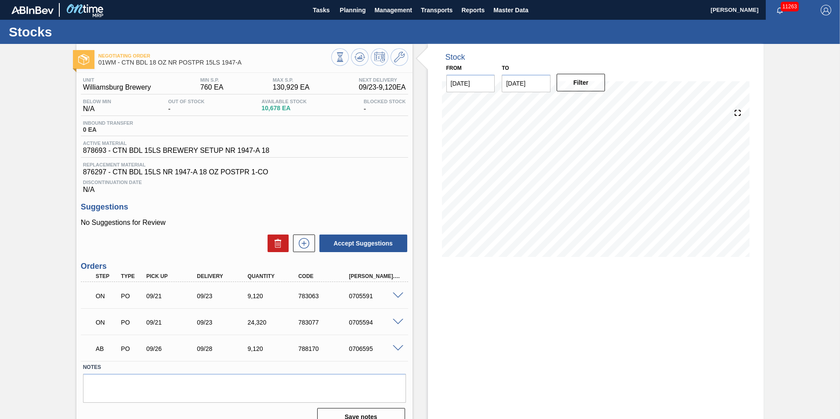
click at [122, 153] on span "878693 - CTN BDL 15LS BREWERY SETUP NR 1947-A 18" at bounding box center [176, 151] width 187 height 8
click at [349, 10] on span "Planning" at bounding box center [353, 10] width 26 height 11
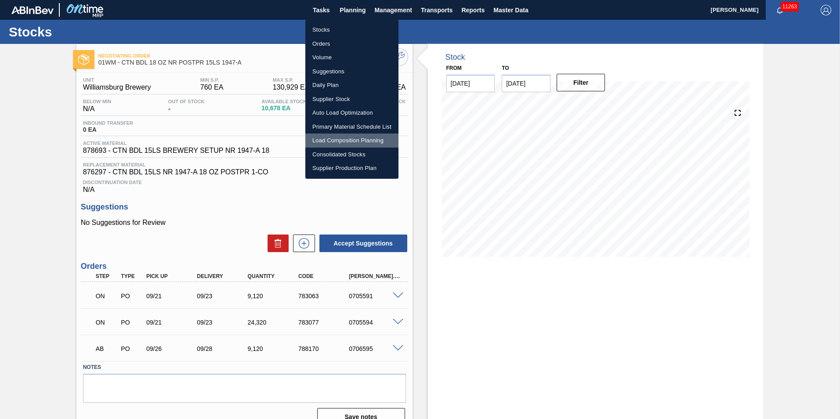
click at [339, 139] on li "Load Composition Planning" at bounding box center [351, 141] width 93 height 14
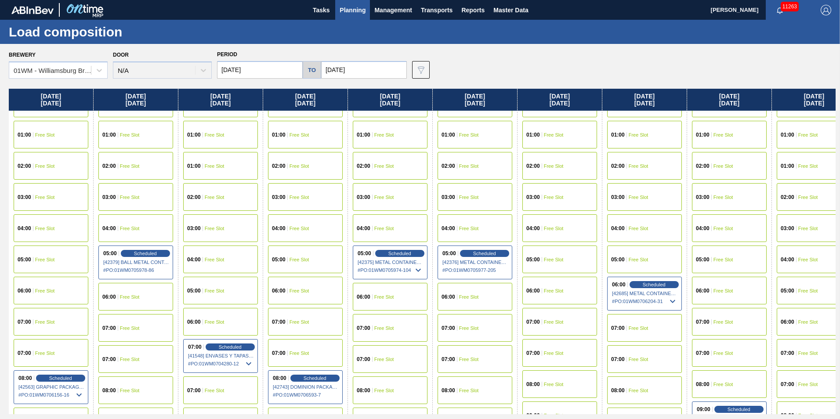
scroll to position [44, 0]
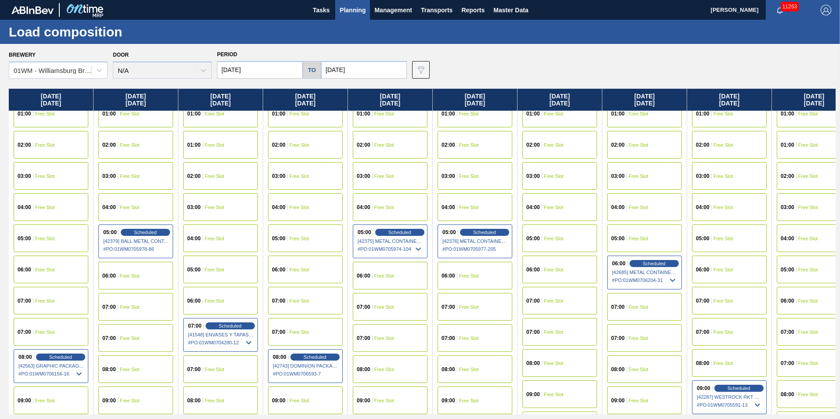
click at [237, 70] on input "[DATE]" at bounding box center [260, 70] width 86 height 18
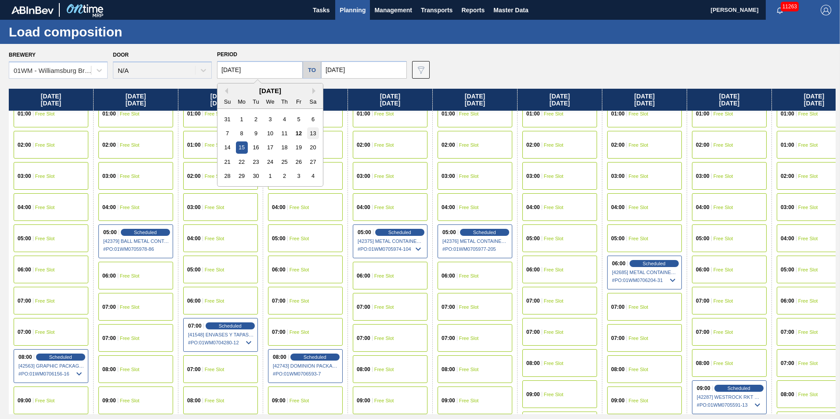
click at [309, 134] on div "13" at bounding box center [313, 133] width 12 height 12
type input "[DATE]"
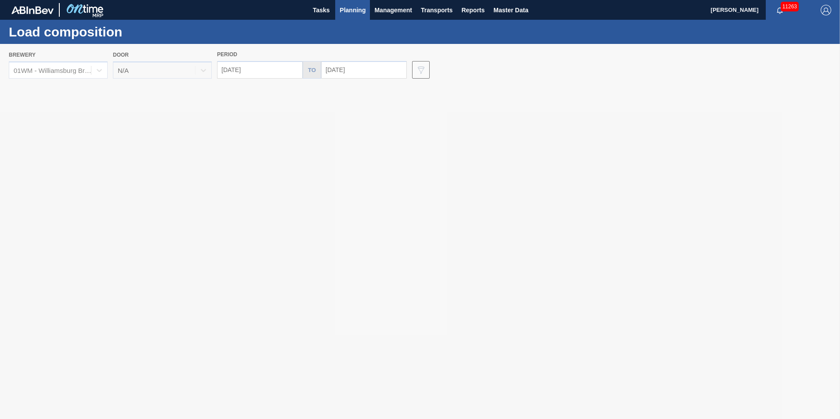
click at [341, 60] on div at bounding box center [420, 231] width 840 height 375
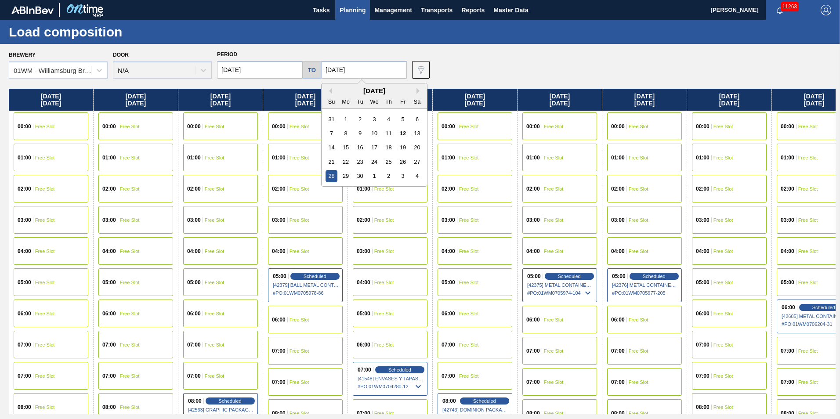
click at [345, 64] on input "[DATE]" at bounding box center [364, 70] width 86 height 18
click at [369, 165] on div "24" at bounding box center [374, 162] width 12 height 12
type input "[DATE]"
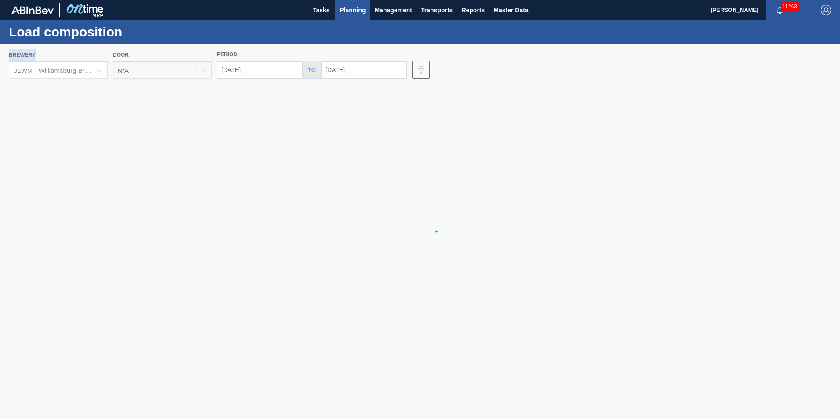
click at [369, 165] on div at bounding box center [420, 231] width 840 height 375
drag, startPoint x: 369, startPoint y: 165, endPoint x: 285, endPoint y: 100, distance: 106.6
click at [285, 100] on div at bounding box center [420, 231] width 840 height 375
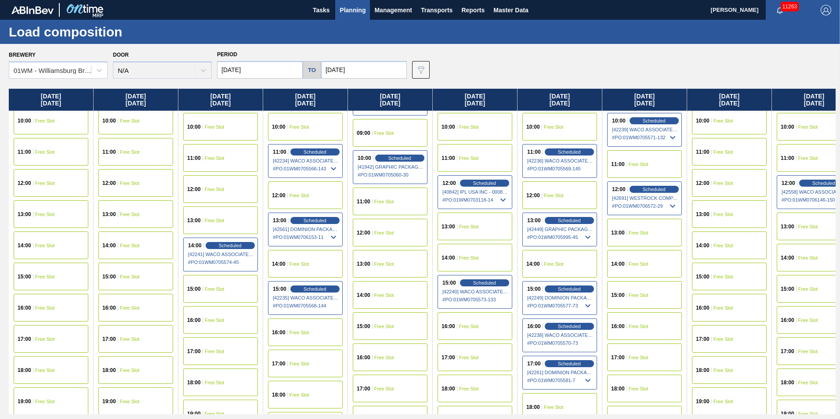
scroll to position [395, 0]
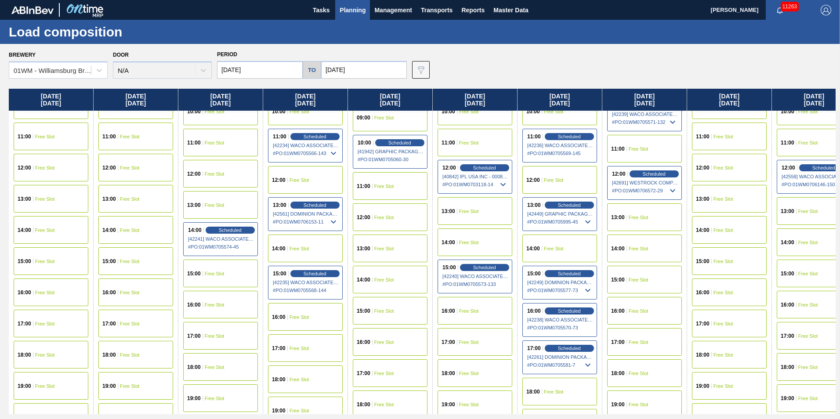
drag, startPoint x: 575, startPoint y: 339, endPoint x: 601, endPoint y: 347, distance: 27.1
drag, startPoint x: 601, startPoint y: 347, endPoint x: 516, endPoint y: 260, distance: 121.5
click at [516, 260] on div "15:00 Scheduled [42240] WACO ASSOCIATES - 0008253884 # PO : 01WM0705573-133" at bounding box center [475, 276] width 84 height 37
click at [647, 176] on span "Scheduled" at bounding box center [653, 174] width 25 height 6
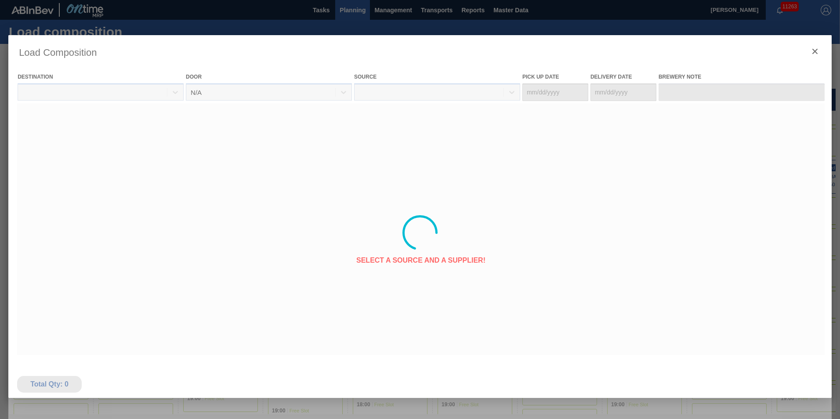
type Date "[DATE]"
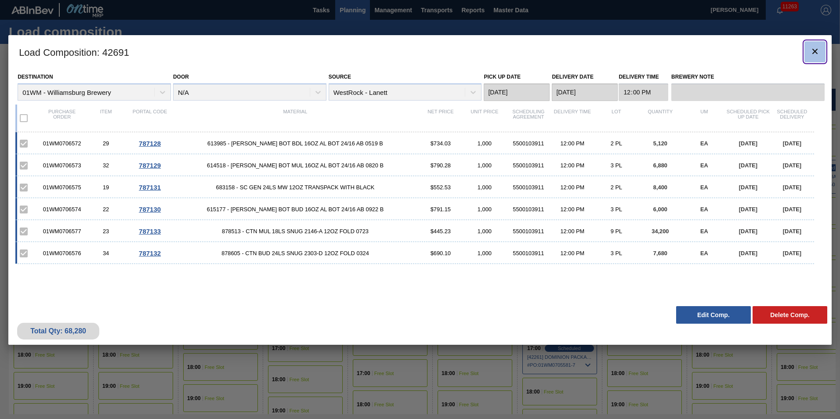
click at [807, 49] on button "botão de ícone" at bounding box center [814, 51] width 21 height 21
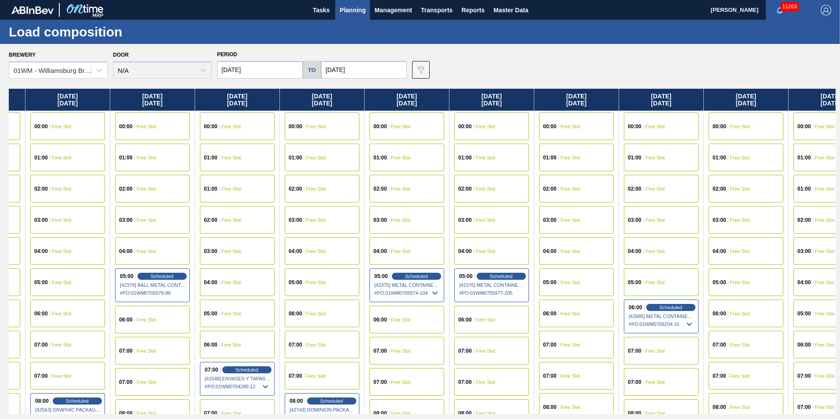
scroll to position [0, 191]
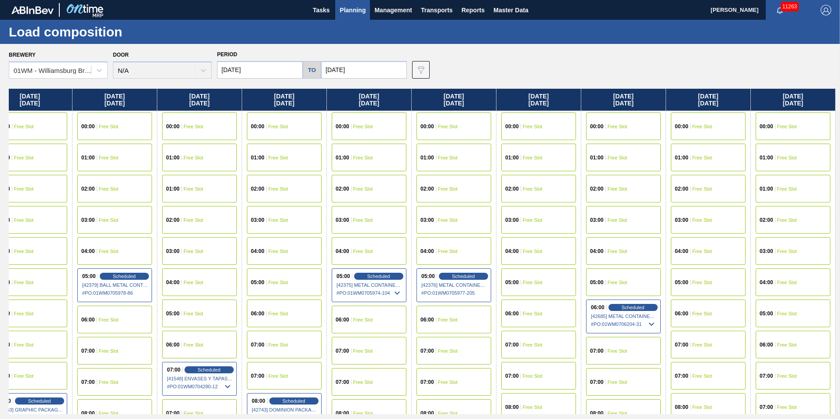
drag, startPoint x: 759, startPoint y: 102, endPoint x: 384, endPoint y: 126, distance: 375.4
click at [384, 126] on div "[DATE] 00:00 Free Slot 01:00 Free Slot 02:00 Free Slot 03:00 Free Slot 04:00 Fr…" at bounding box center [422, 251] width 827 height 325
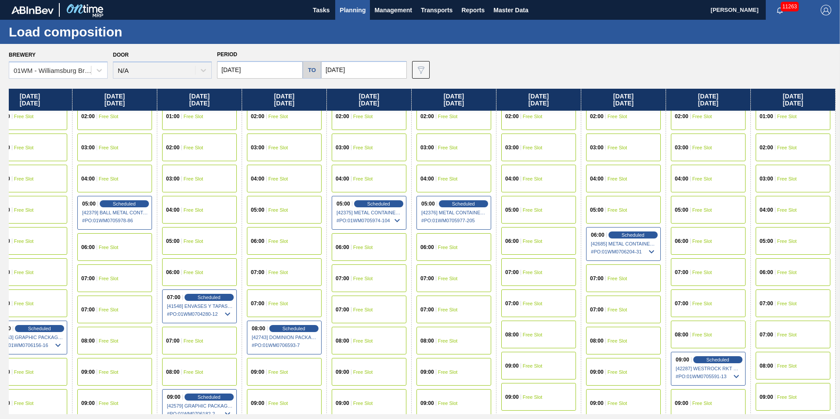
scroll to position [118, 191]
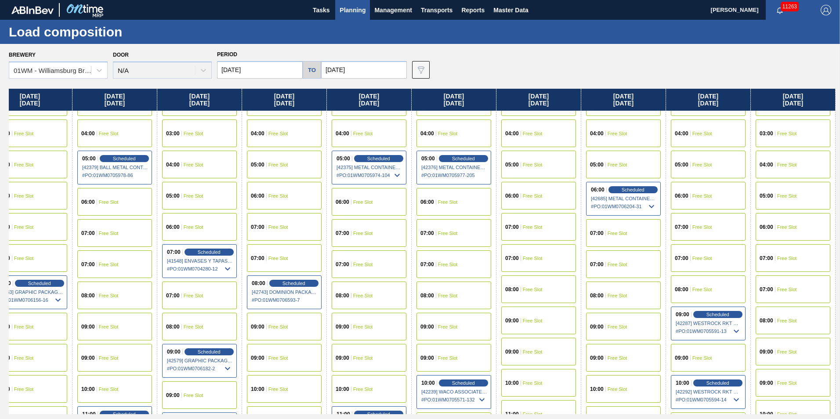
click at [356, 72] on input "[DATE]" at bounding box center [364, 70] width 86 height 18
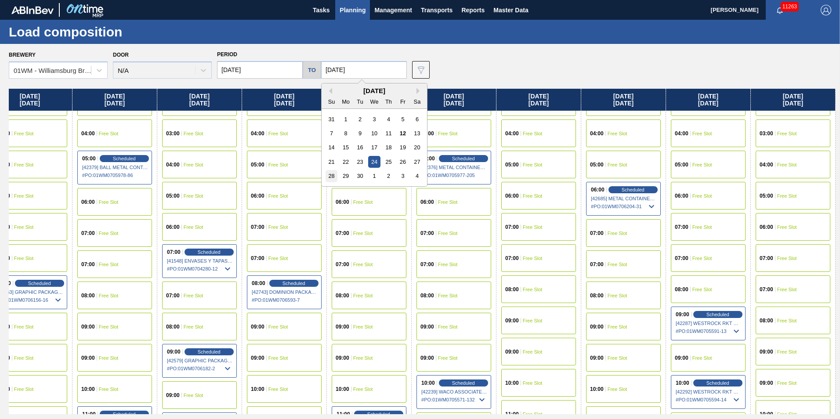
click at [330, 174] on div "28" at bounding box center [331, 176] width 12 height 12
type input "[DATE]"
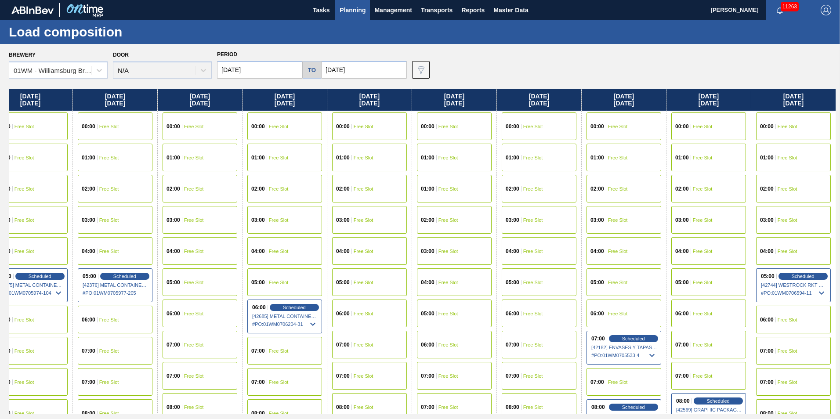
scroll to position [0, 530]
drag, startPoint x: 599, startPoint y: 84, endPoint x: 184, endPoint y: 82, distance: 415.1
click at [170, 83] on div "Brewery 01WM - [GEOGRAPHIC_DATA] Brewery Door N/A Period [DATE] to [DATE] Data …" at bounding box center [420, 231] width 840 height 375
click at [803, 278] on span "Scheduled" at bounding box center [802, 276] width 25 height 6
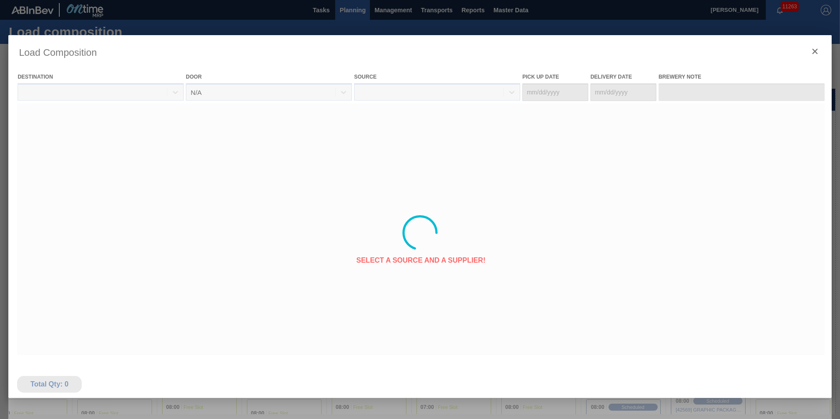
type Date "[DATE]"
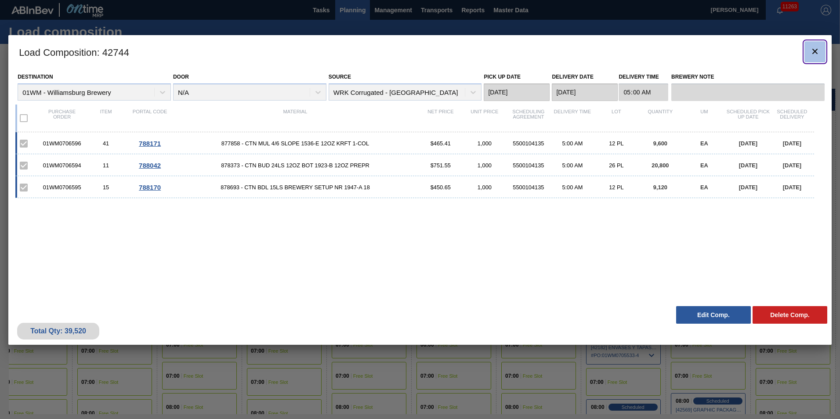
click at [815, 49] on icon "botão de ícone" at bounding box center [815, 51] width 11 height 11
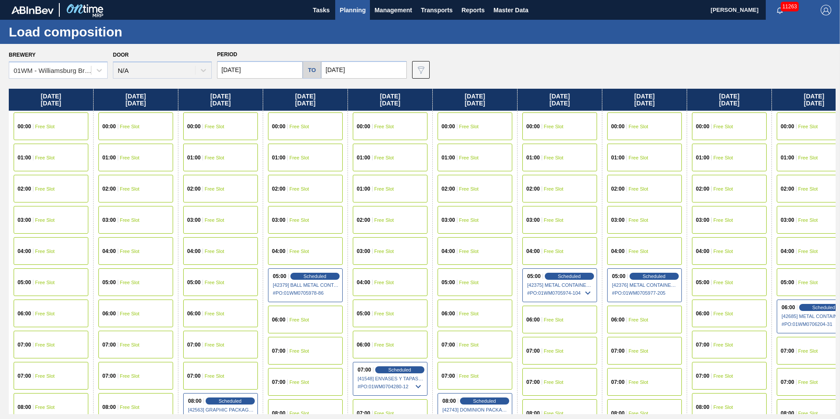
drag, startPoint x: 237, startPoint y: 97, endPoint x: 723, endPoint y: 85, distance: 486.4
click at [724, 85] on div "Brewery 01WM - [GEOGRAPHIC_DATA] Brewery Door N/A Period [DATE] to [DATE] Data …" at bounding box center [420, 231] width 840 height 375
click at [483, 72] on div "Brewery 01WM - Williamsburg Brewery Door N/A Period [DATE] to [DATE] Data view …" at bounding box center [422, 63] width 827 height 30
click at [348, 10] on span "Planning" at bounding box center [353, 10] width 26 height 11
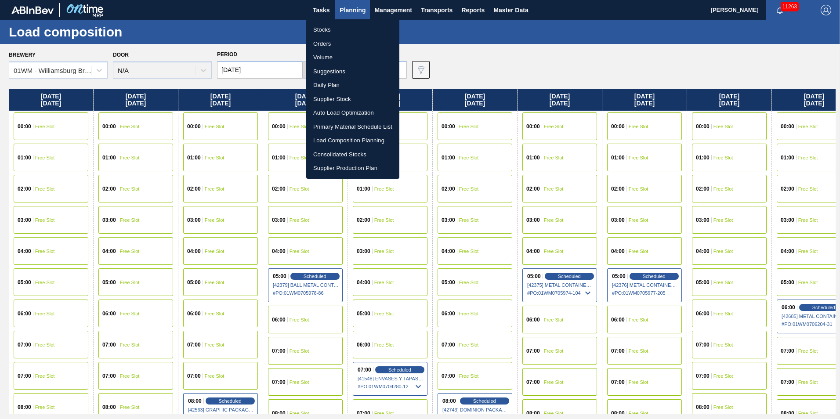
click at [351, 69] on li "Suggestions" at bounding box center [352, 72] width 93 height 14
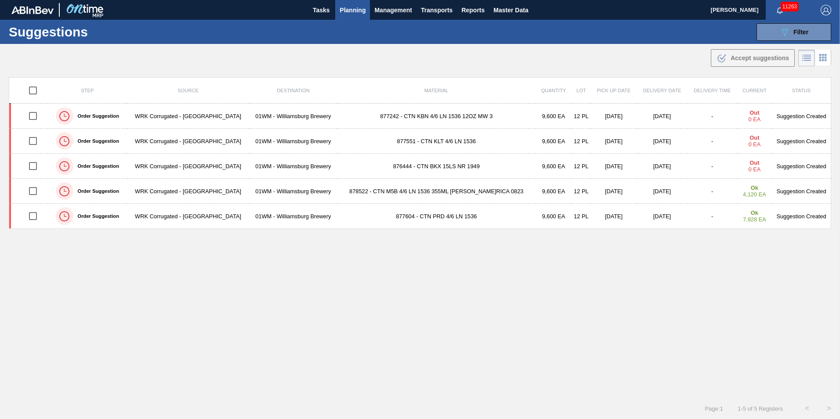
click at [348, 9] on span "Planning" at bounding box center [353, 10] width 26 height 11
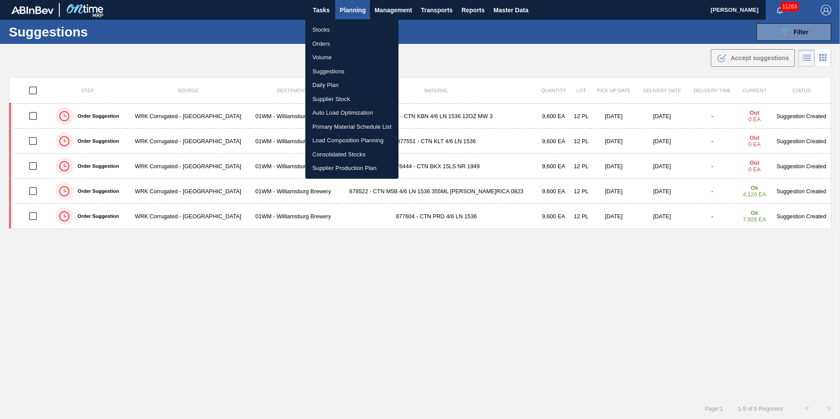
click at [329, 30] on li "Stocks" at bounding box center [351, 30] width 93 height 14
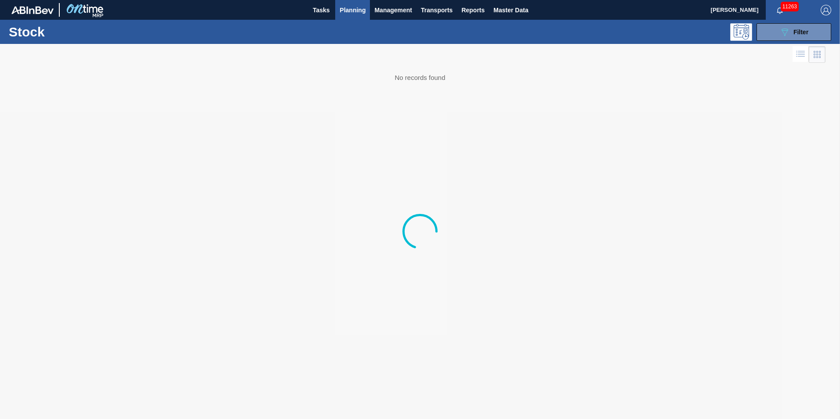
click at [324, 0] on body "Tasks Planning Management Transports Reports Master Data [PERSON_NAME] 11263 Ma…" at bounding box center [420, 0] width 840 height 0
click at [322, 8] on span "Tasks" at bounding box center [320, 10] width 19 height 11
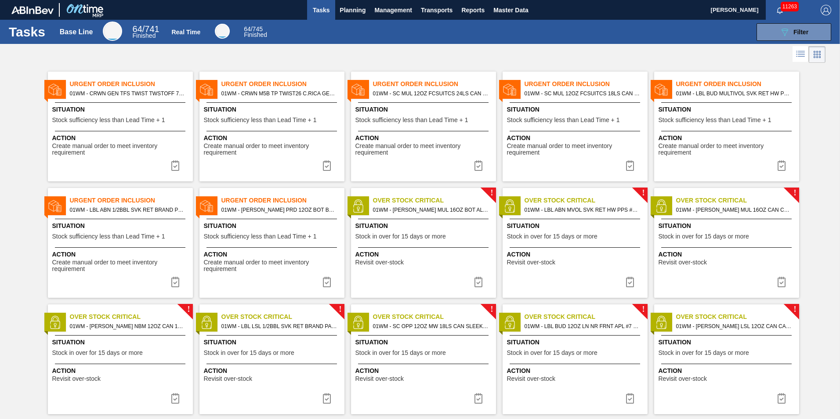
click at [579, 106] on span "Situation" at bounding box center [576, 109] width 138 height 9
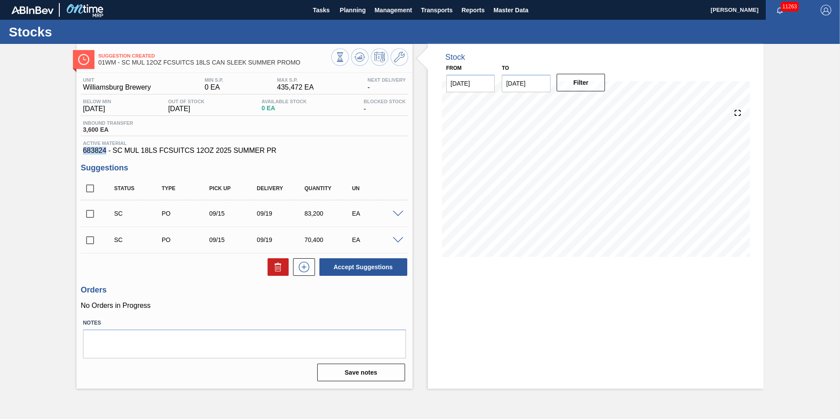
drag, startPoint x: 106, startPoint y: 152, endPoint x: 83, endPoint y: 148, distance: 23.6
click at [83, 148] on span "683824 - SC MUL 18LS FCSUITCS 12OZ 2025 SUMMER PR" at bounding box center [244, 151] width 323 height 8
click at [91, 189] on input "checkbox" at bounding box center [90, 188] width 18 height 18
checkbox input "true"
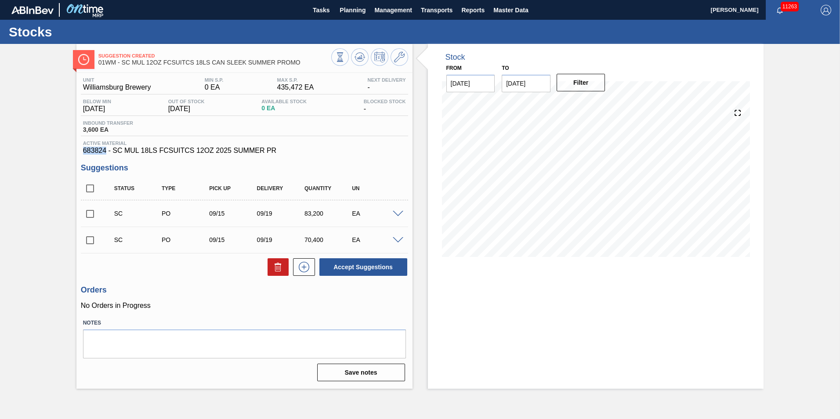
checkbox input "true"
click at [363, 58] on icon at bounding box center [359, 57] width 11 height 11
drag, startPoint x: 220, startPoint y: 149, endPoint x: 322, endPoint y: 128, distance: 103.5
click at [322, 128] on div "Unit Williamsburg Brewery MIN S.P. 0 EA MAX S.P. 435,472 EA Next Delivery - Bel…" at bounding box center [244, 115] width 327 height 77
drag, startPoint x: 322, startPoint y: 128, endPoint x: 330, endPoint y: 131, distance: 8.9
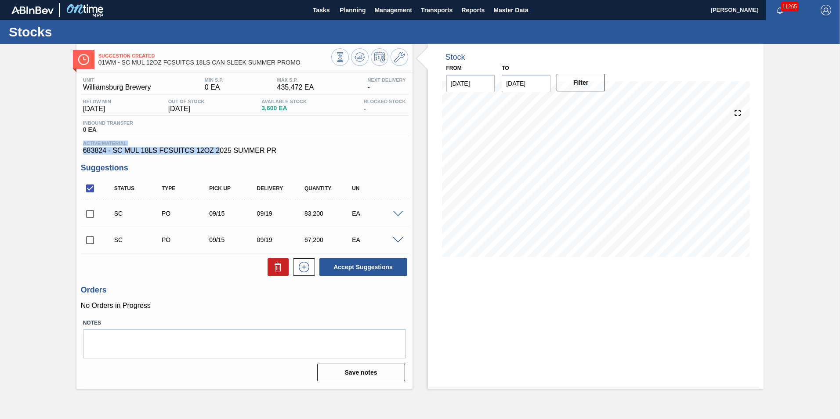
click at [330, 131] on div "Inbound Transfer 0 EA" at bounding box center [244, 128] width 327 height 16
click at [95, 217] on input "checkbox" at bounding box center [90, 214] width 18 height 18
checkbox input "true"
click at [87, 244] on input "checkbox" at bounding box center [90, 240] width 18 height 18
checkbox input "true"
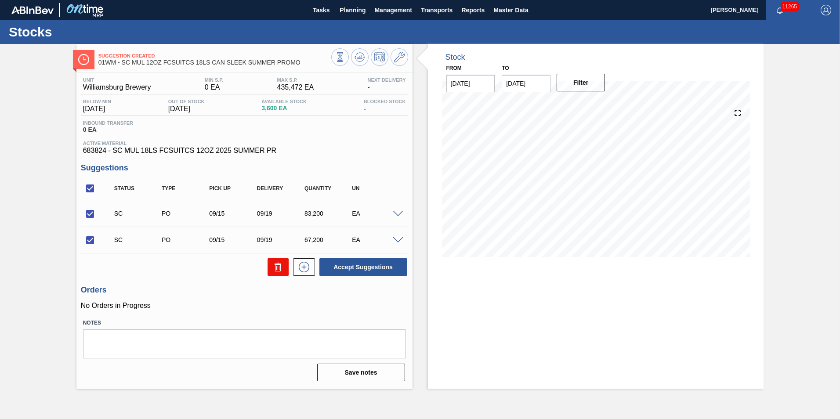
click at [281, 268] on icon at bounding box center [278, 267] width 11 height 11
checkbox input "false"
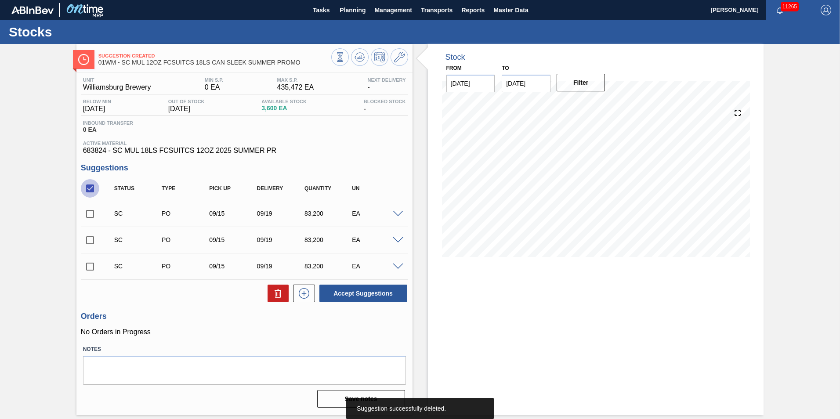
click at [90, 192] on input "checkbox" at bounding box center [90, 188] width 18 height 18
click at [89, 191] on input "checkbox" at bounding box center [90, 188] width 18 height 18
checkbox input "true"
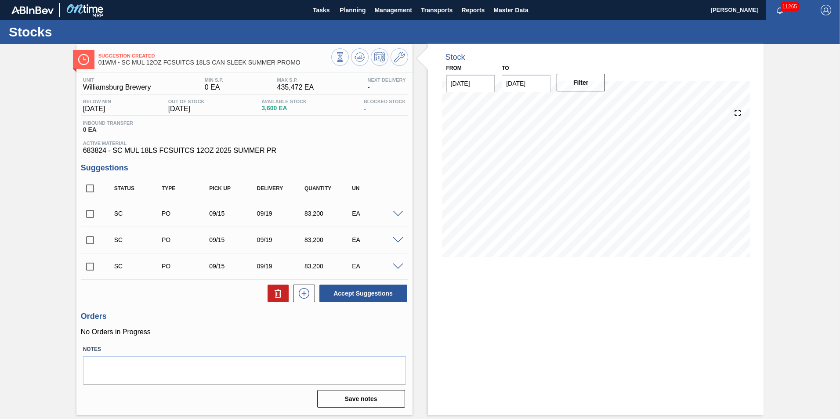
checkbox input "true"
click at [278, 289] on icon at bounding box center [278, 293] width 11 height 11
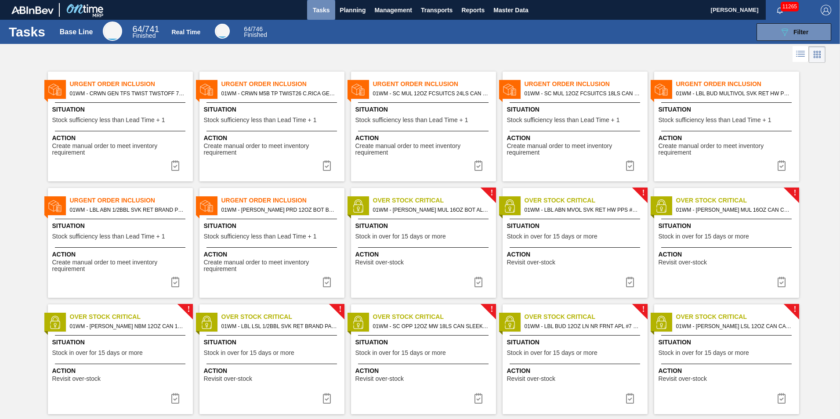
click at [322, 8] on span "Tasks" at bounding box center [320, 10] width 19 height 11
click at [719, 106] on span "Situation" at bounding box center [727, 109] width 138 height 9
click at [329, 58] on div at bounding box center [420, 54] width 840 height 21
click at [173, 167] on img at bounding box center [175, 165] width 11 height 11
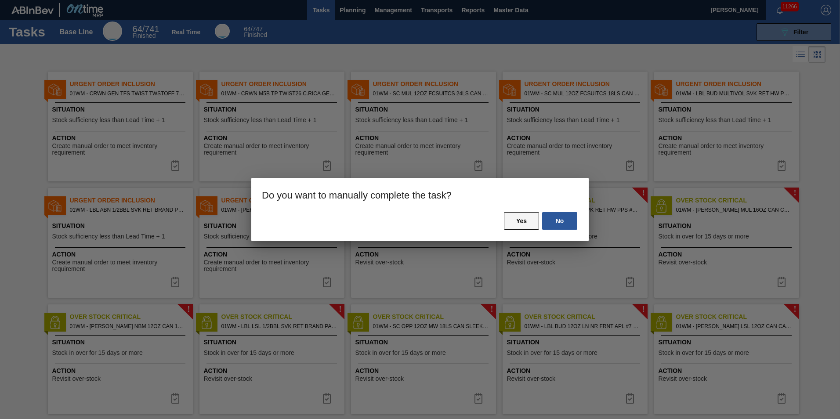
click at [524, 221] on button "Yes" at bounding box center [521, 221] width 35 height 18
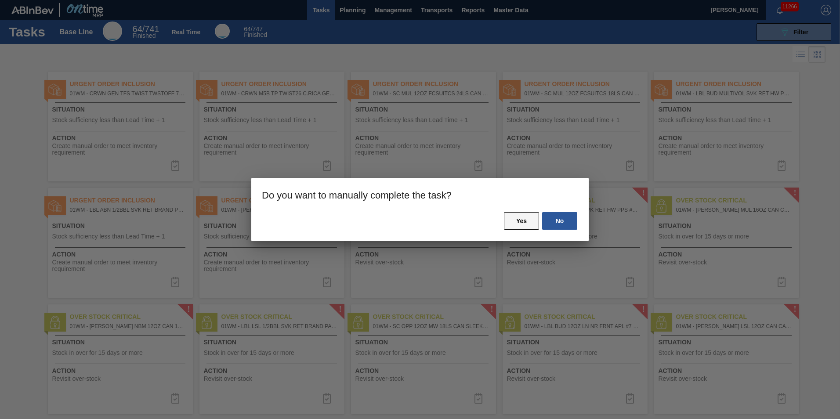
click at [527, 219] on button "Yes" at bounding box center [521, 221] width 35 height 18
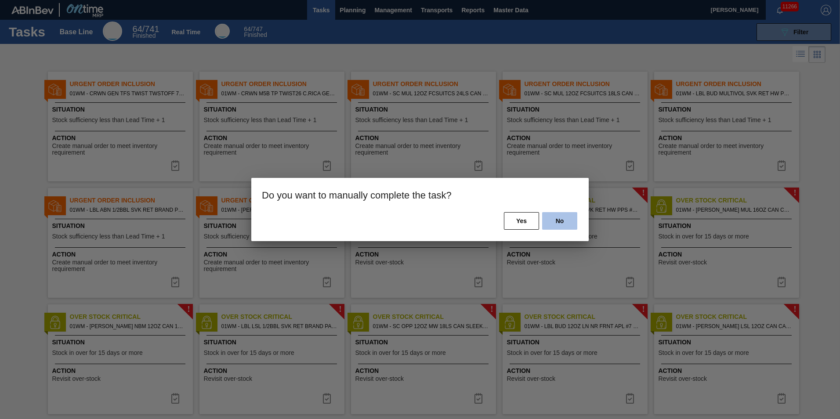
click at [551, 217] on button "No" at bounding box center [559, 221] width 35 height 18
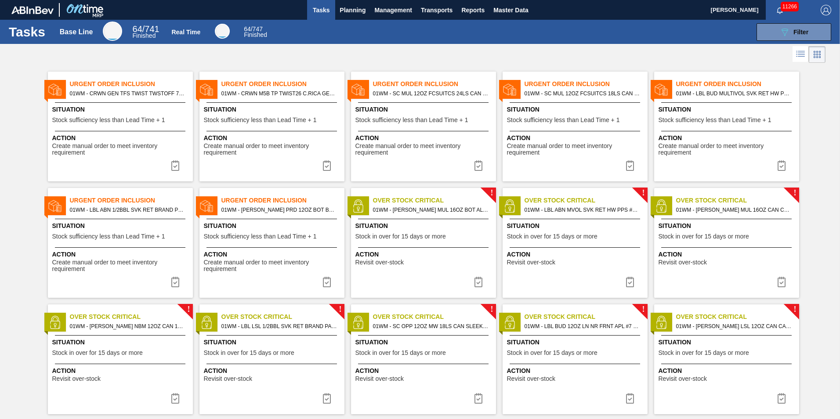
click at [180, 165] on button at bounding box center [175, 166] width 21 height 18
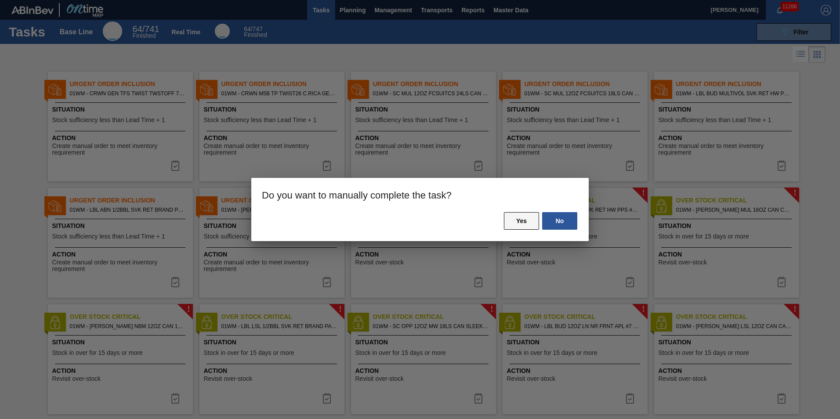
click at [516, 220] on button "Yes" at bounding box center [521, 221] width 35 height 18
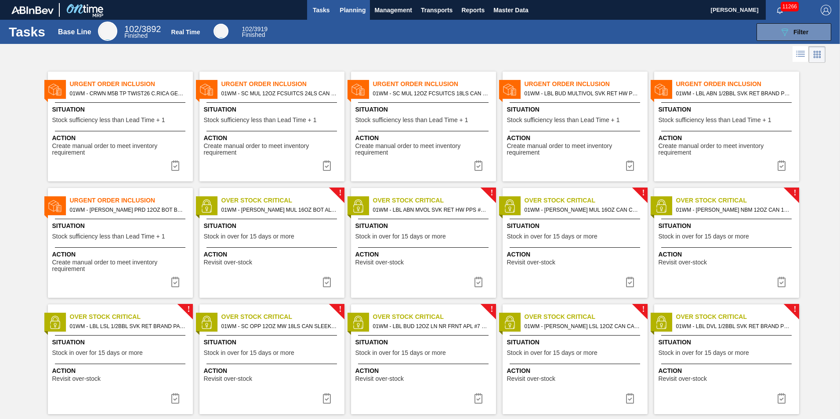
click at [347, 8] on span "Planning" at bounding box center [353, 10] width 26 height 11
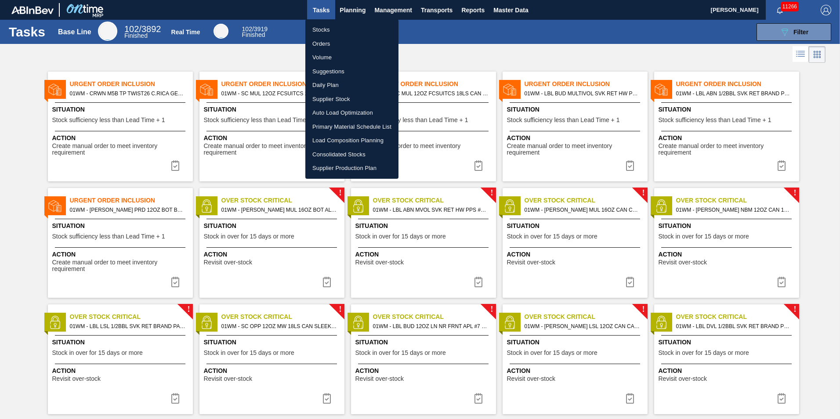
click at [342, 137] on li "Load Composition Planning" at bounding box center [351, 141] width 93 height 14
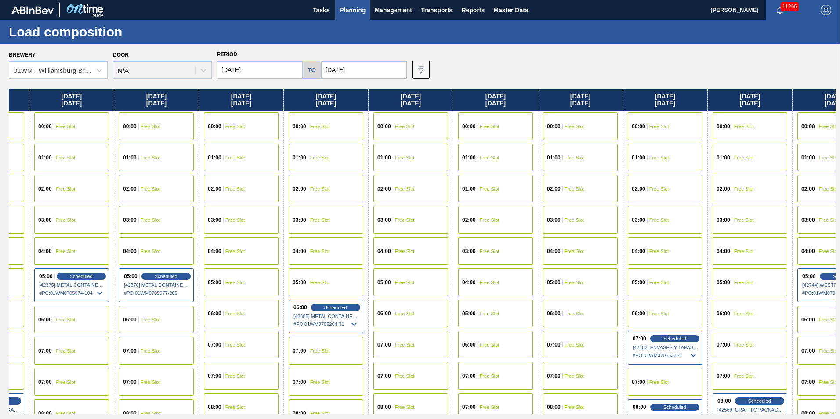
drag, startPoint x: 543, startPoint y: 109, endPoint x: 187, endPoint y: 118, distance: 356.4
click at [188, 119] on div "[DATE] 00:00 Free Slot 01:00 Free Slot 02:00 Free Slot 03:00 Free Slot 04:00 Fr…" at bounding box center [422, 251] width 827 height 325
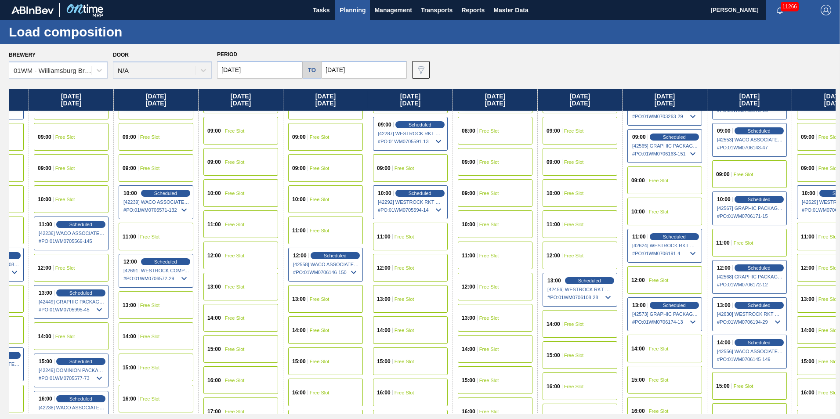
scroll to position [307, 530]
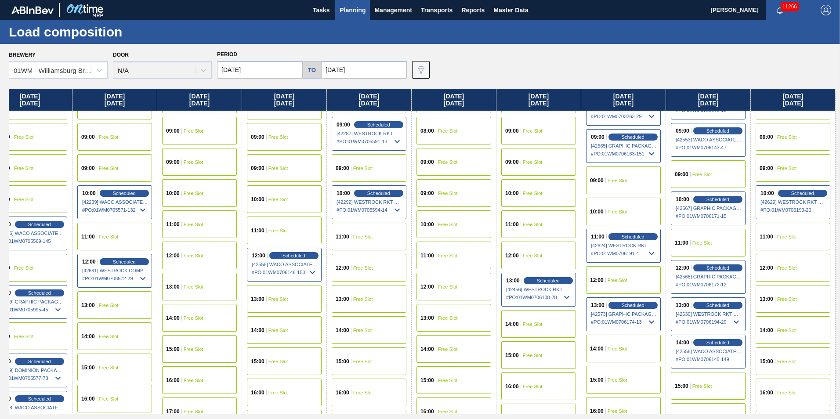
drag, startPoint x: 738, startPoint y: 98, endPoint x: 507, endPoint y: 106, distance: 231.2
click at [507, 106] on div "[DATE] 00:00 Free Slot 01:00 Free Slot 02:00 Free Slot 03:00 Free Slot 04:00 Fr…" at bounding box center [422, 251] width 827 height 325
click at [795, 191] on span "Scheduled" at bounding box center [802, 193] width 25 height 6
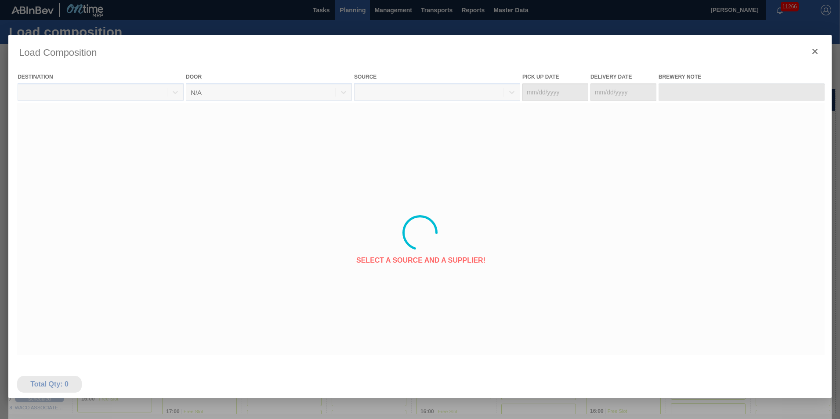
type Date "[DATE]"
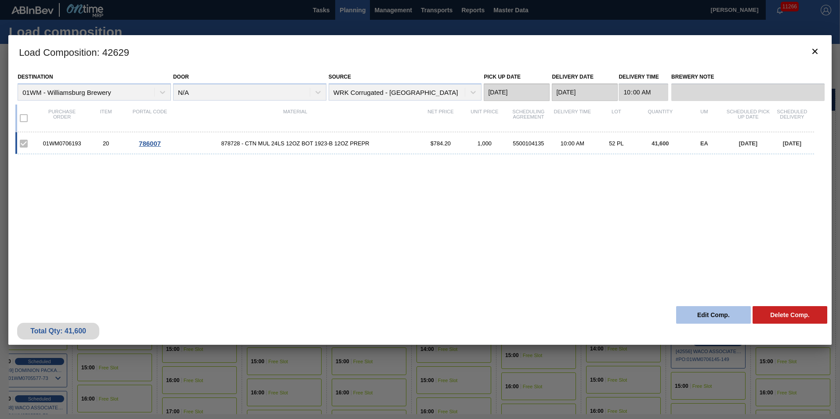
click at [711, 318] on button "Edit Comp." at bounding box center [713, 315] width 75 height 18
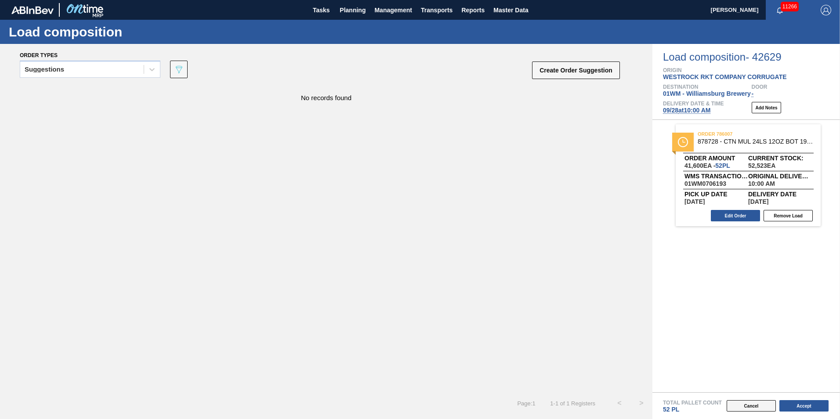
click at [754, 407] on button "Cancel" at bounding box center [751, 405] width 49 height 11
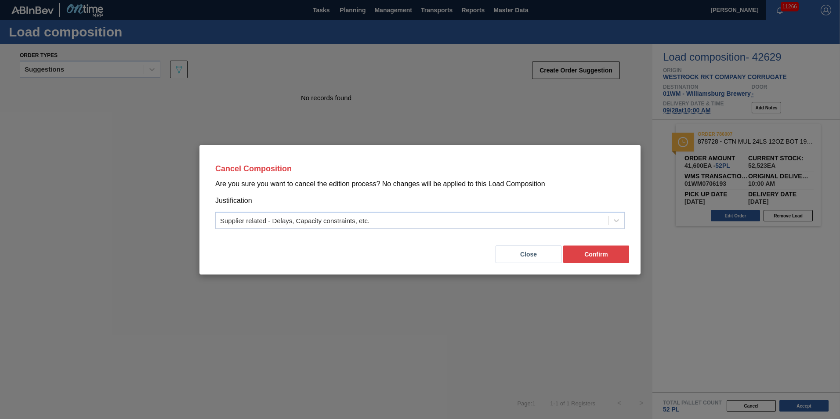
click at [552, 258] on button "Close" at bounding box center [528, 255] width 66 height 18
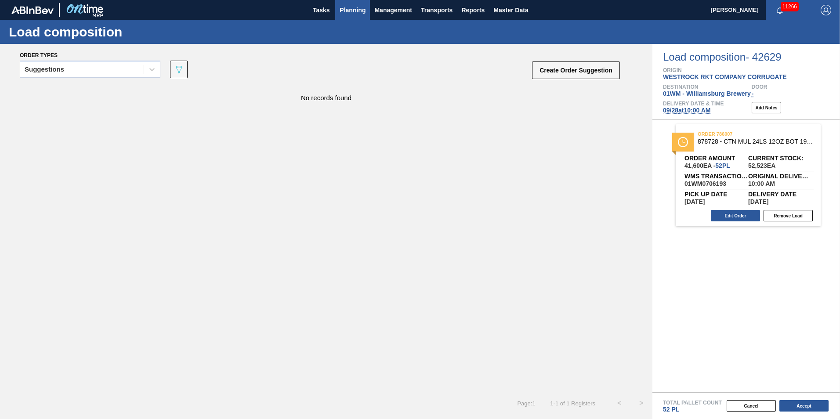
click at [357, 9] on span "Planning" at bounding box center [353, 10] width 26 height 11
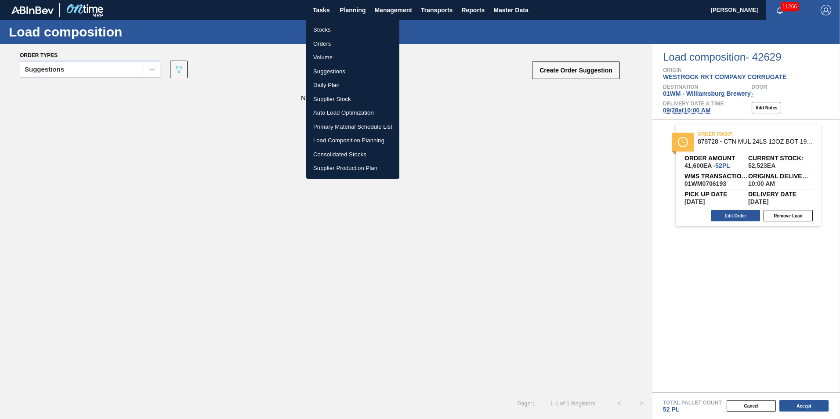
click at [350, 139] on li "Load Composition Planning" at bounding box center [352, 141] width 93 height 14
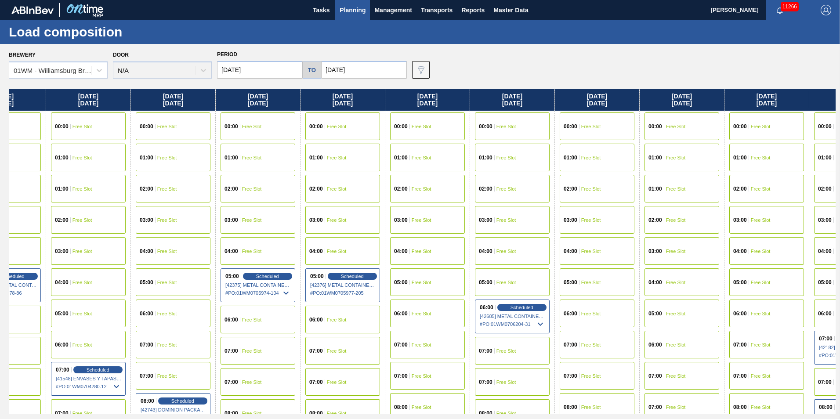
scroll to position [0, 530]
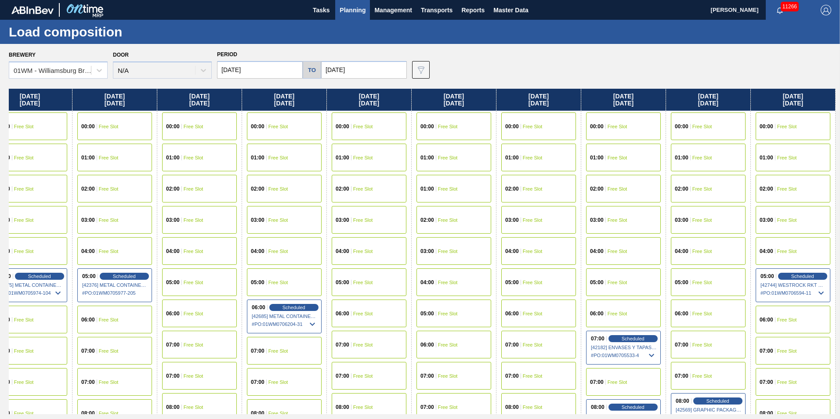
drag, startPoint x: 800, startPoint y: 101, endPoint x: 68, endPoint y: 112, distance: 732.3
click at [73, 112] on div "[DATE] 00:00 Free Slot 01:00 Free Slot 02:00 Free Slot 03:00 Free Slot 04:00 Fr…" at bounding box center [422, 251] width 827 height 325
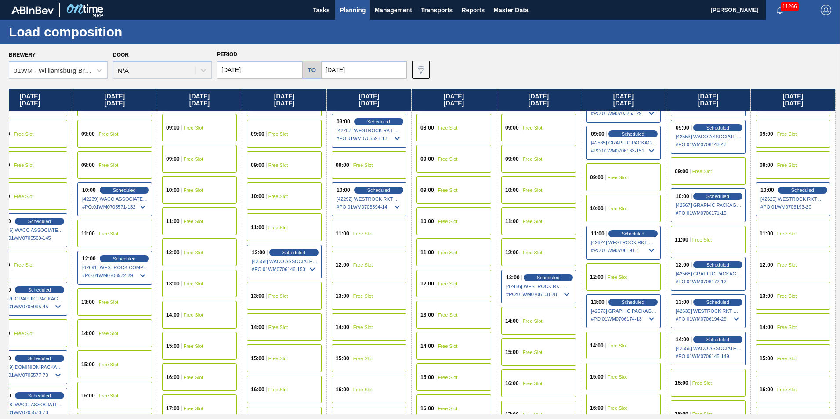
scroll to position [307, 530]
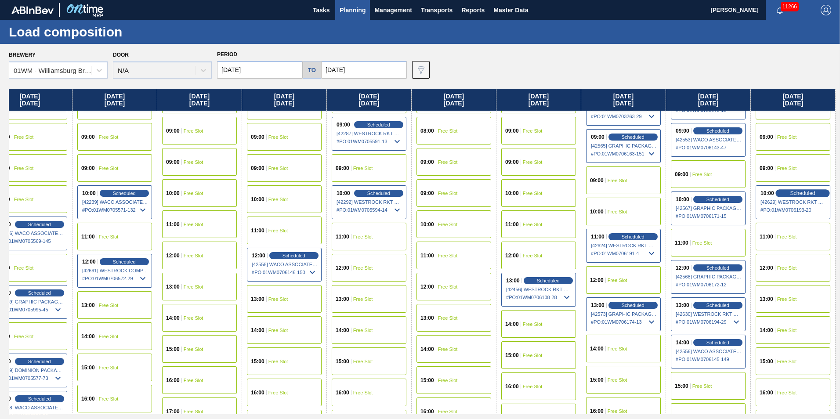
click at [795, 193] on span "Scheduled" at bounding box center [802, 193] width 25 height 6
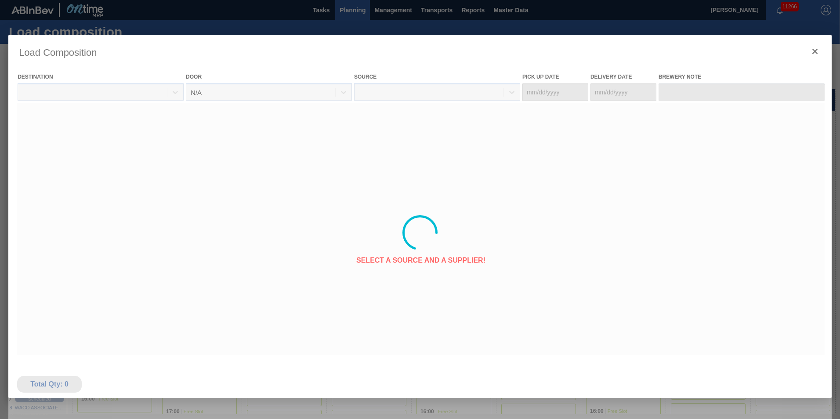
type Date "[DATE]"
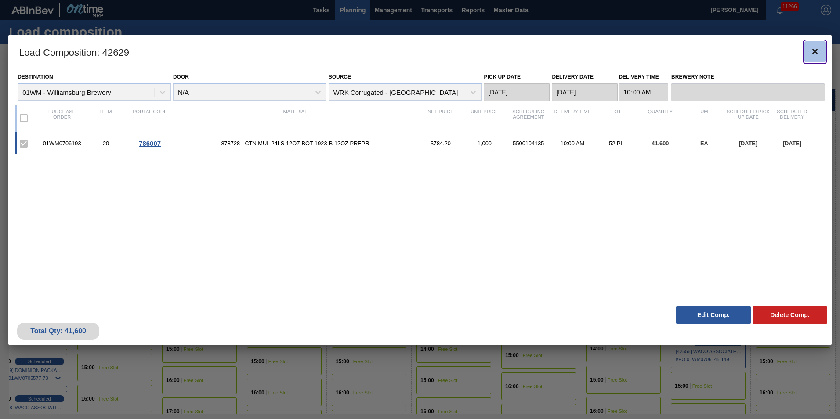
click at [816, 49] on icon "botão de ícone" at bounding box center [815, 51] width 11 height 11
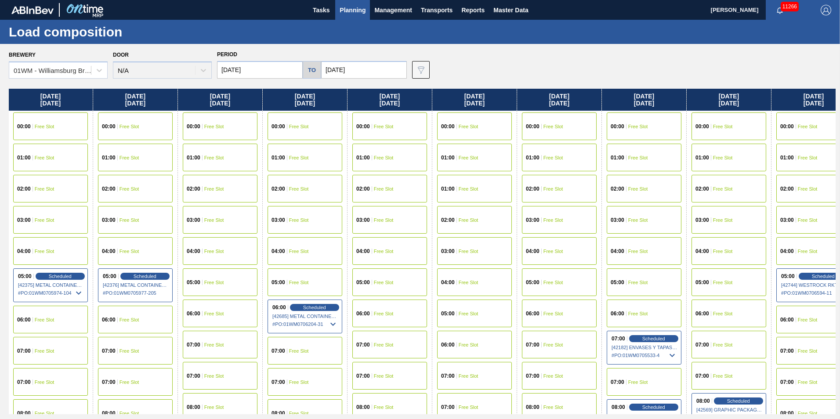
scroll to position [0, 530]
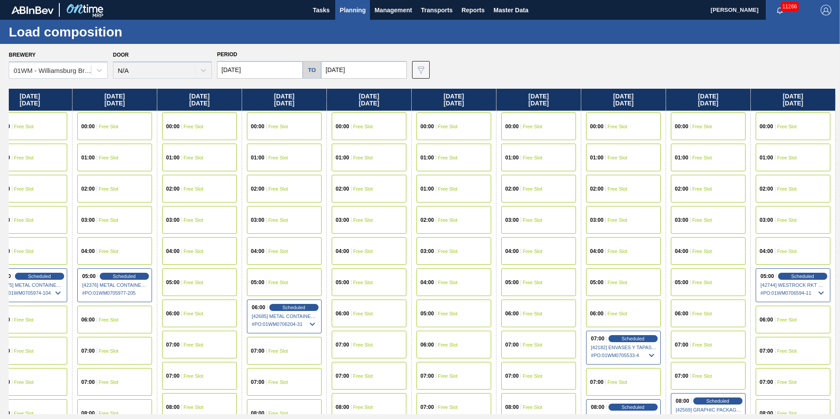
drag, startPoint x: 806, startPoint y: 97, endPoint x: 47, endPoint y: 130, distance: 760.7
click at [48, 130] on div "[DATE] 00:00 Free Slot 01:00 Free Slot 02:00 Free Slot 03:00 Free Slot 04:00 Fr…" at bounding box center [422, 251] width 827 height 325
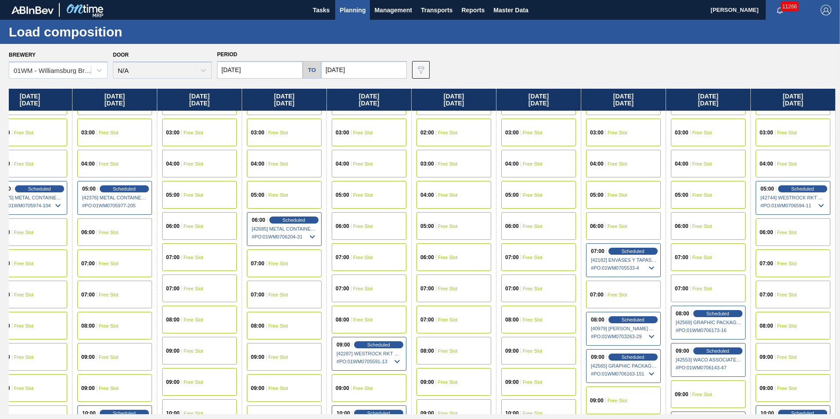
scroll to position [88, 530]
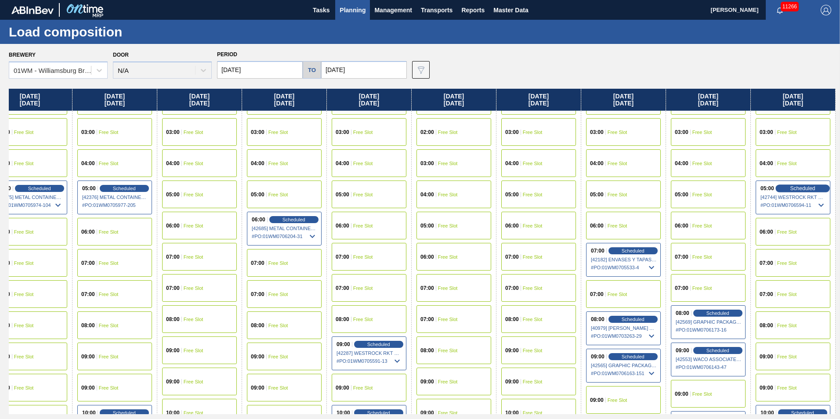
click at [806, 186] on span "Scheduled" at bounding box center [802, 188] width 25 height 6
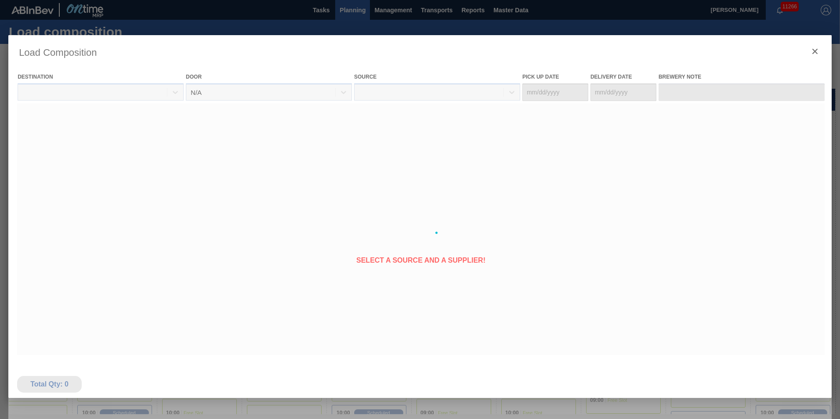
type Date "[DATE]"
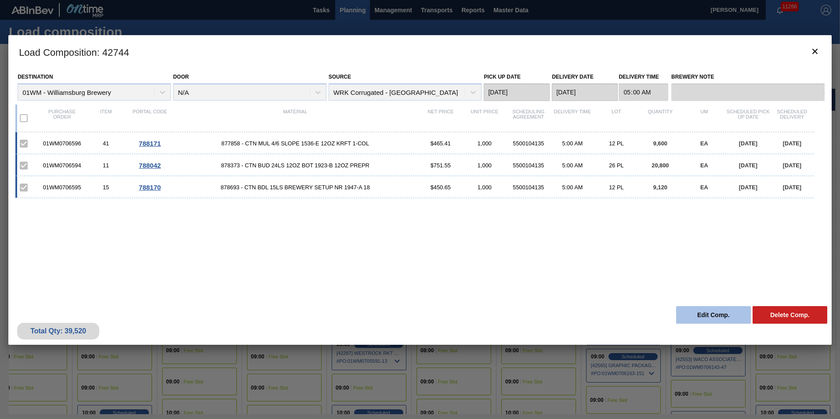
click at [704, 317] on button "Edit Comp." at bounding box center [713, 315] width 75 height 18
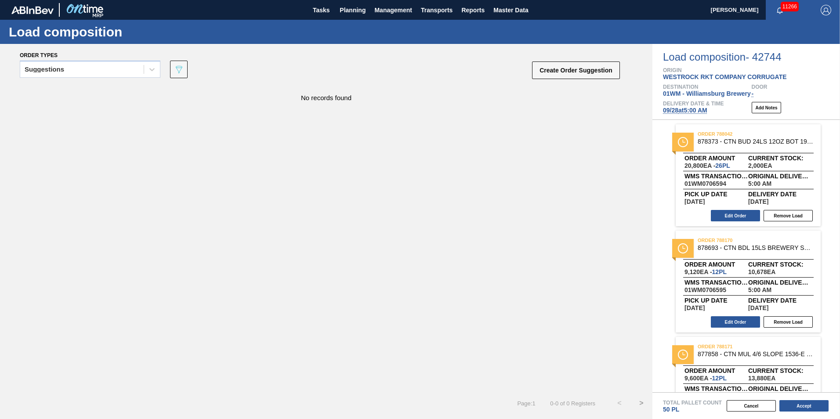
click at [707, 113] on span "[DATE] 5:00 AM" at bounding box center [685, 110] width 44 height 7
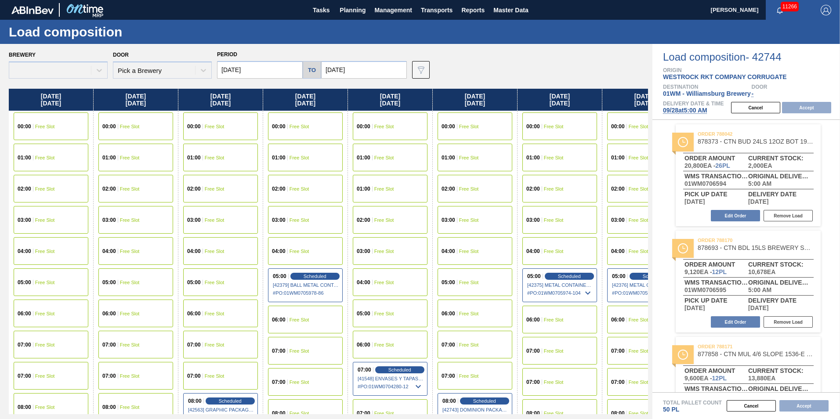
type input "[DATE]"
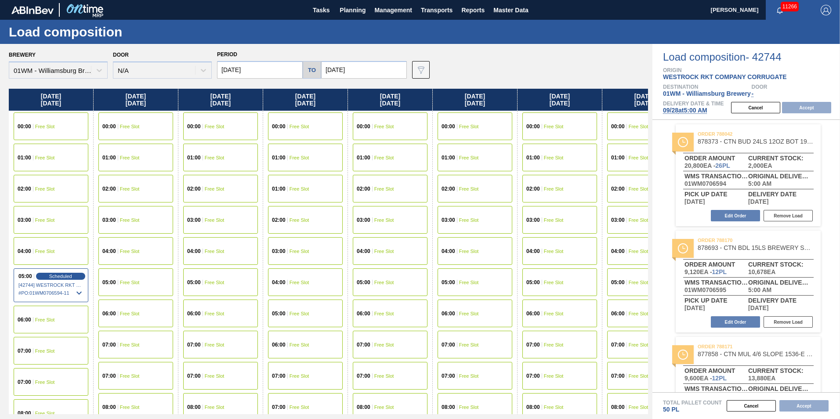
drag, startPoint x: 462, startPoint y: 102, endPoint x: 687, endPoint y: 127, distance: 226.2
click at [687, 127] on div "Brewery 01WM - [GEOGRAPHIC_DATA] Brewery Door N/A Period [DATE] to [DATE] Data …" at bounding box center [420, 231] width 840 height 375
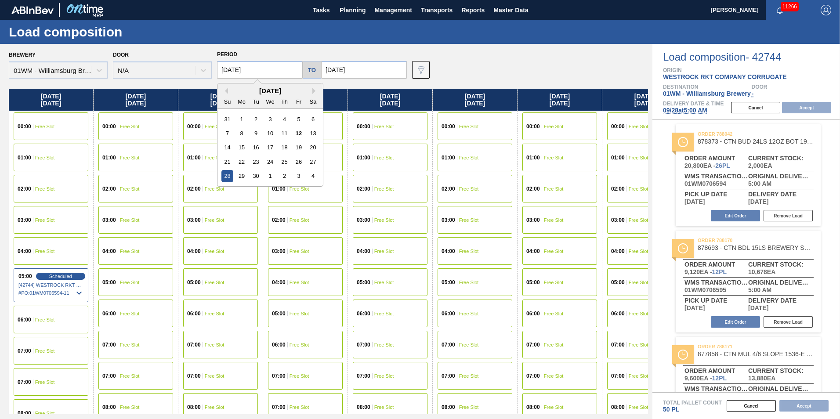
click at [273, 61] on input "[DATE]" at bounding box center [260, 70] width 86 height 18
click at [311, 162] on div "27" at bounding box center [313, 162] width 12 height 12
type input "[DATE]"
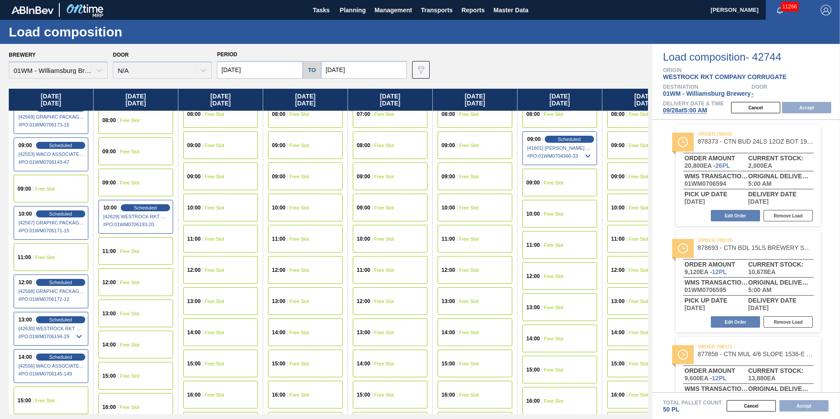
scroll to position [307, 0]
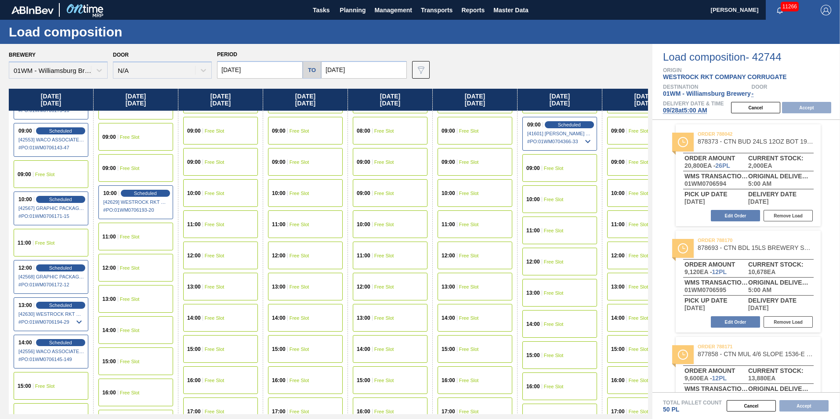
click at [52, 244] on span "Free Slot" at bounding box center [45, 242] width 20 height 5
click at [822, 112] on button "Accept" at bounding box center [806, 107] width 49 height 11
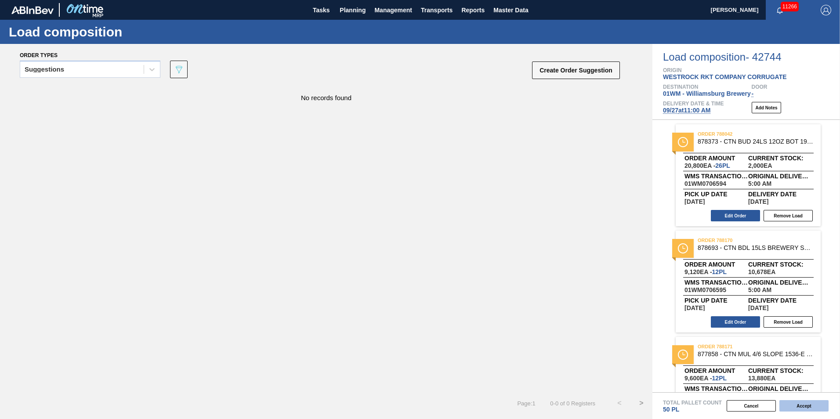
click at [799, 405] on button "Accept" at bounding box center [803, 405] width 49 height 11
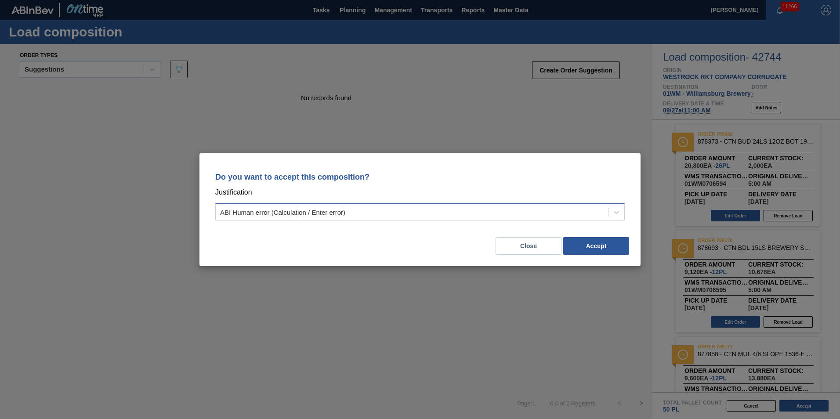
click at [372, 213] on div "ABI Human error (Calculation / Enter error)" at bounding box center [412, 212] width 392 height 13
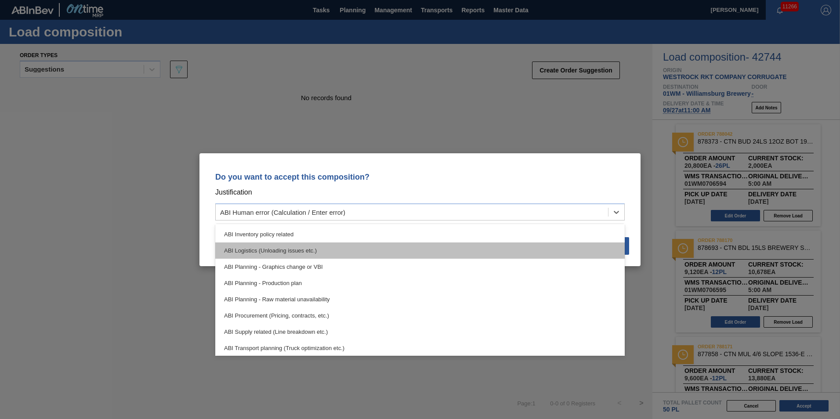
scroll to position [44, 0]
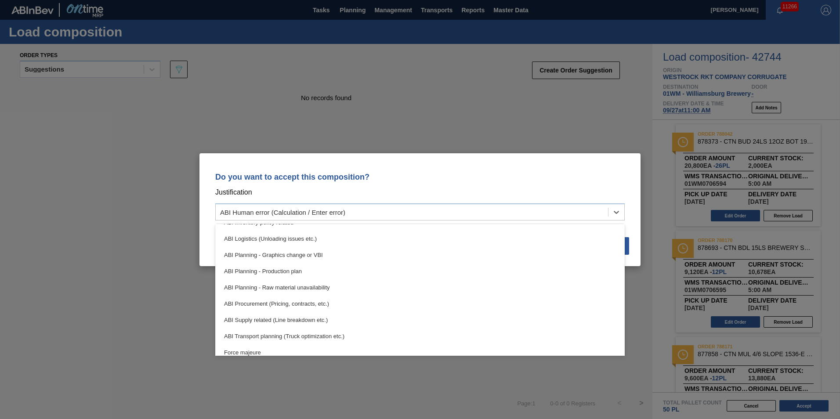
drag, startPoint x: 338, startPoint y: 335, endPoint x: 398, endPoint y: 201, distance: 146.5
click at [398, 201] on div "Do you want to accept this composition? Justification option ABI Inventory poli…" at bounding box center [420, 195] width 420 height 62
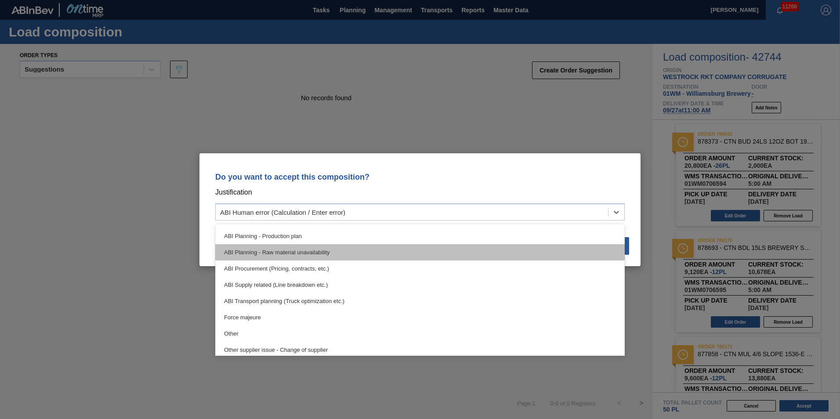
scroll to position [132, 0]
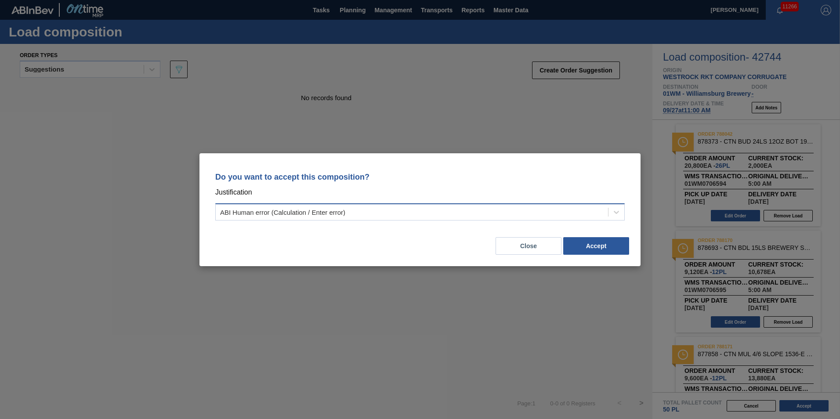
click at [495, 218] on div "ABI Human error (Calculation / Enter error)" at bounding box center [412, 212] width 392 height 13
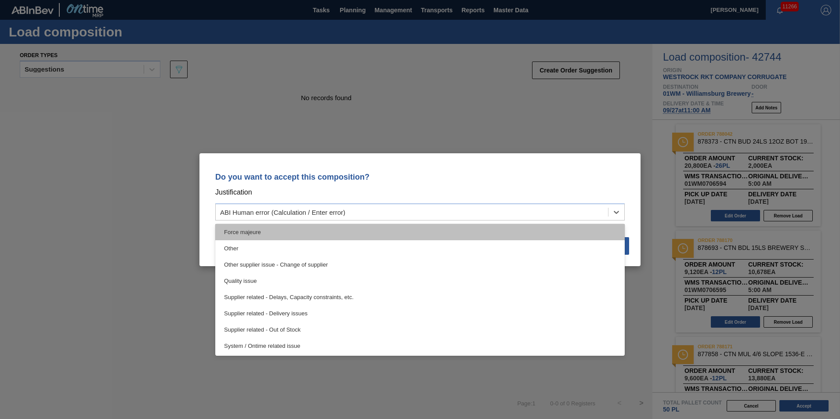
scroll to position [120, 0]
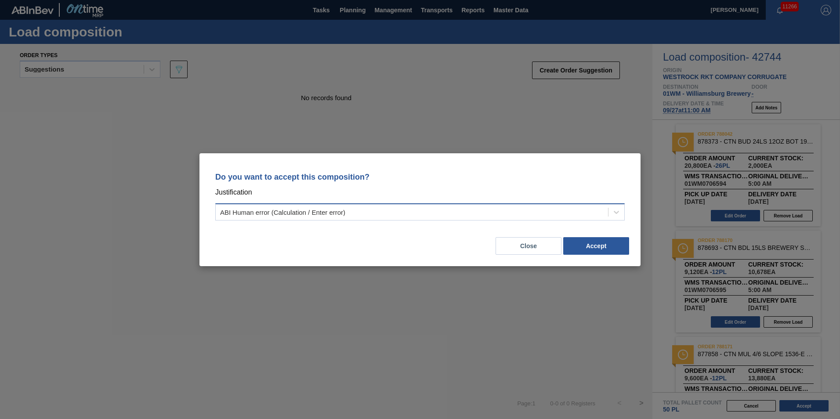
click at [552, 209] on div "ABI Human error (Calculation / Enter error)" at bounding box center [412, 212] width 392 height 13
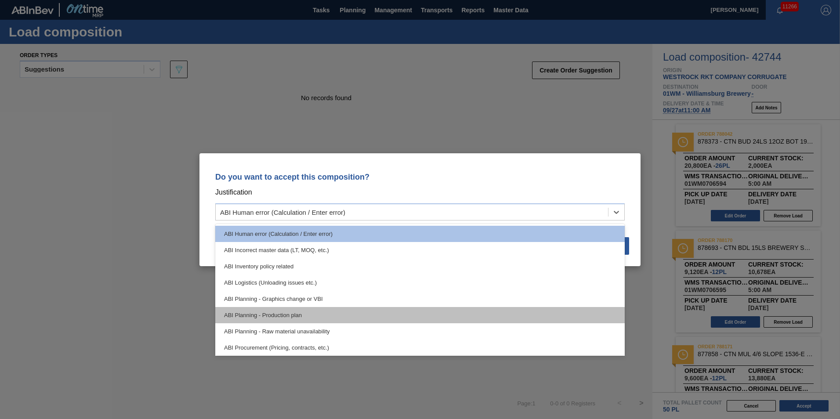
click at [331, 314] on div "ABI Planning - Production plan" at bounding box center [419, 315] width 409 height 16
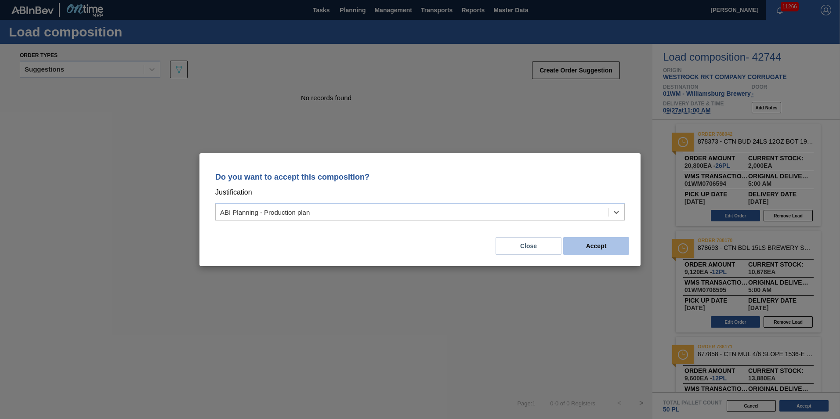
click at [605, 246] on button "Accept" at bounding box center [596, 246] width 66 height 18
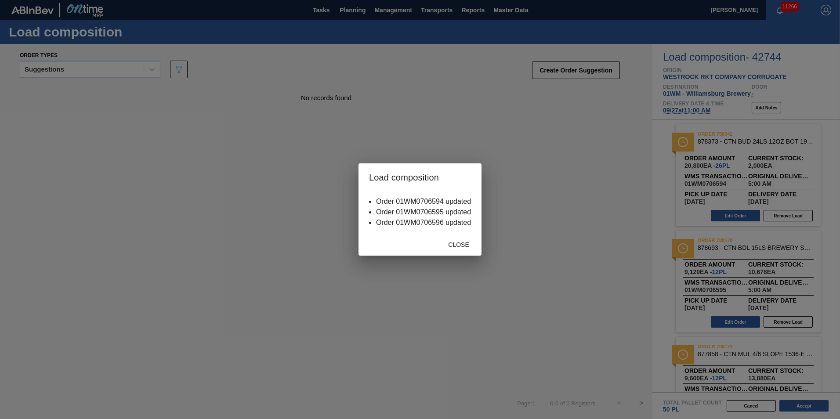
click at [448, 255] on div "Close" at bounding box center [419, 244] width 123 height 23
click at [454, 250] on div "Close" at bounding box center [458, 244] width 39 height 16
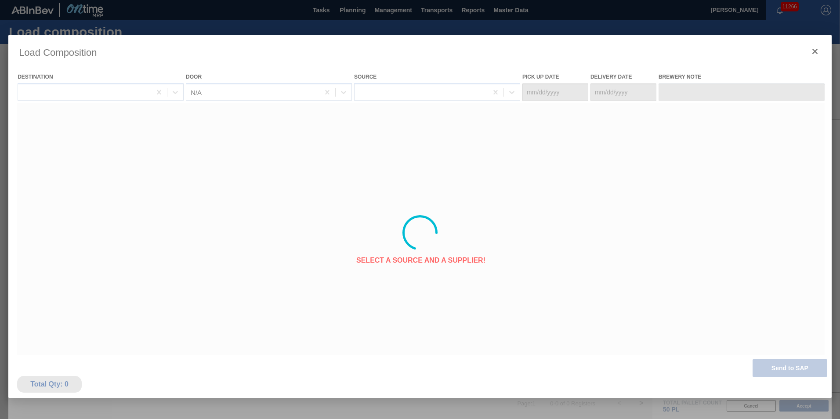
type Date "[DATE]"
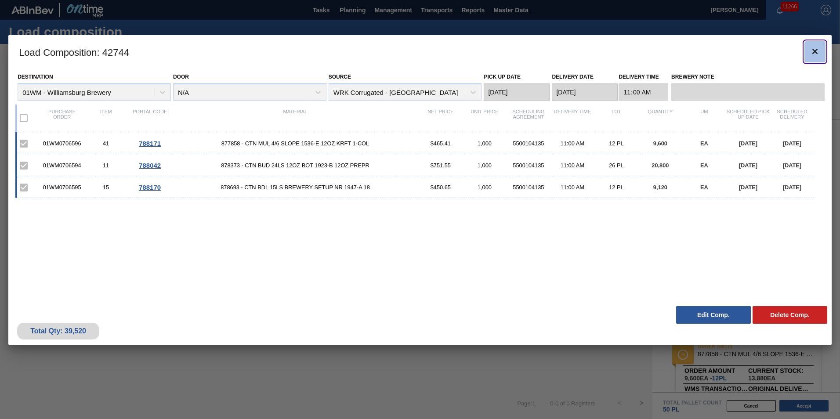
click at [807, 46] on button "botão de ícone" at bounding box center [814, 51] width 21 height 21
